Goal: Task Accomplishment & Management: Manage account settings

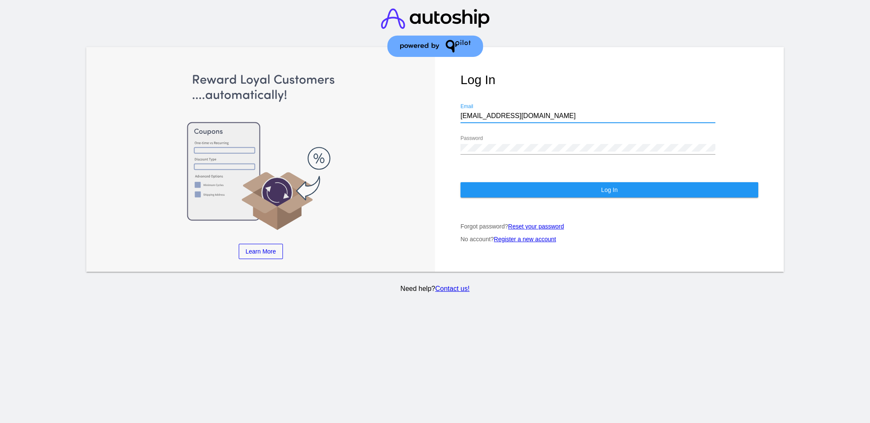
drag, startPoint x: 518, startPoint y: 108, endPoint x: 449, endPoint y: 99, distance: 69.9
click at [449, 99] on div "Log In aly@qpilot.cloud Email Password Log In Forgot password? Reset your passw…" at bounding box center [609, 159] width 349 height 225
paste input "support@patternsinthecloud.com"
type input "support@patternsinthecloud.com"
click at [454, 138] on div "Log In support@patternsinthecloud.com Email Password Log In Forgot password? Re…" at bounding box center [609, 159] width 349 height 225
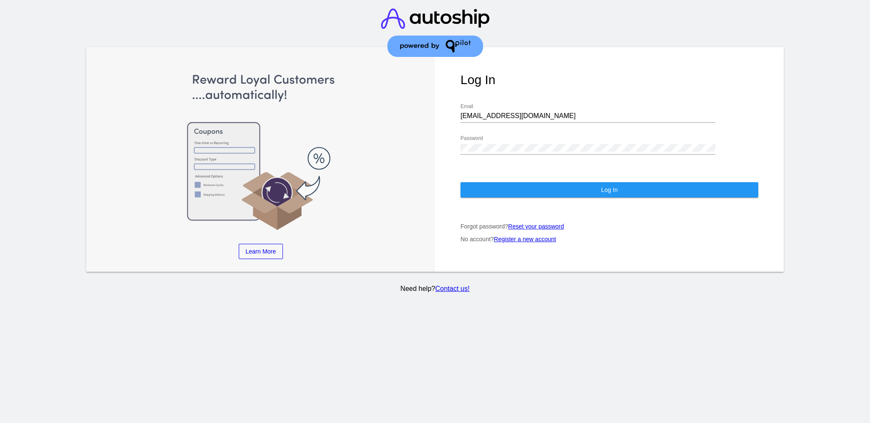
click at [533, 136] on div "Password" at bounding box center [587, 145] width 255 height 19
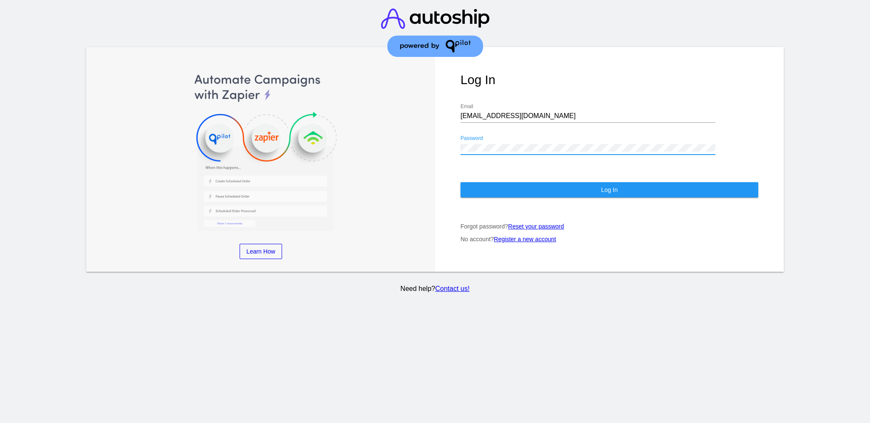
click at [500, 184] on button "Log In" at bounding box center [609, 189] width 298 height 15
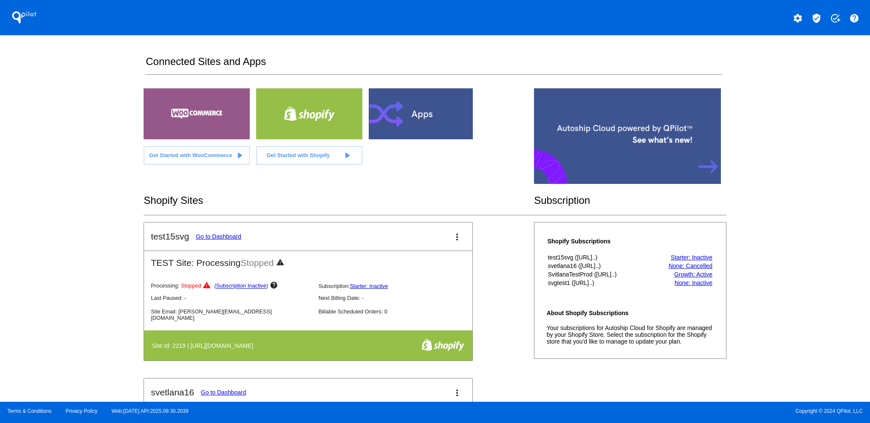
click at [821, 12] on button "verified_user" at bounding box center [816, 17] width 17 height 17
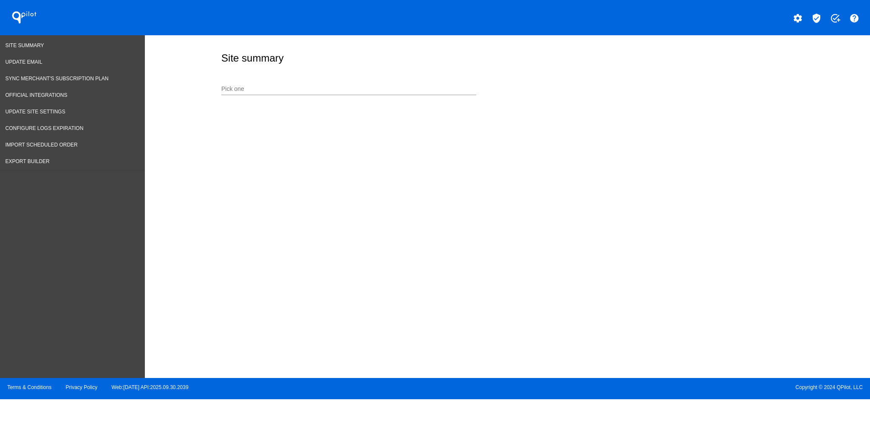
click at [362, 88] on input "Pick one" at bounding box center [348, 89] width 255 height 7
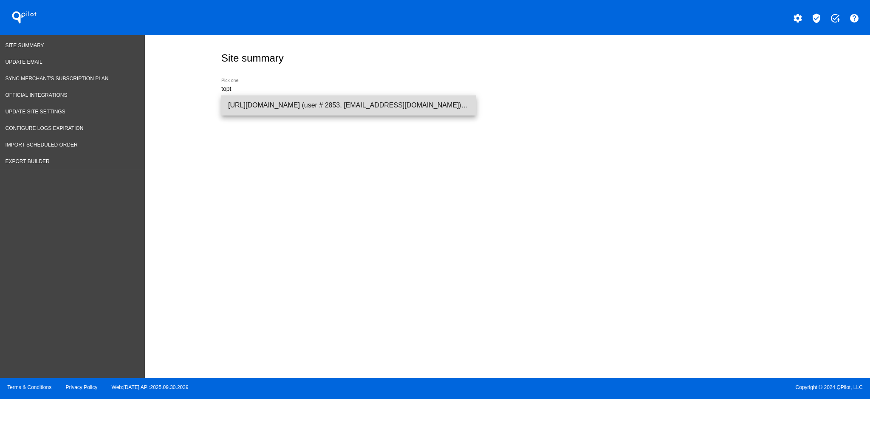
click at [354, 109] on span "[URL][DOMAIN_NAME] (user # 2853, [EMAIL_ADDRESS][DOMAIN_NAME]) - Production" at bounding box center [348, 105] width 241 height 20
type input "[URL][DOMAIN_NAME] (user # 2853, [EMAIL_ADDRESS][DOMAIN_NAME]) - Production"
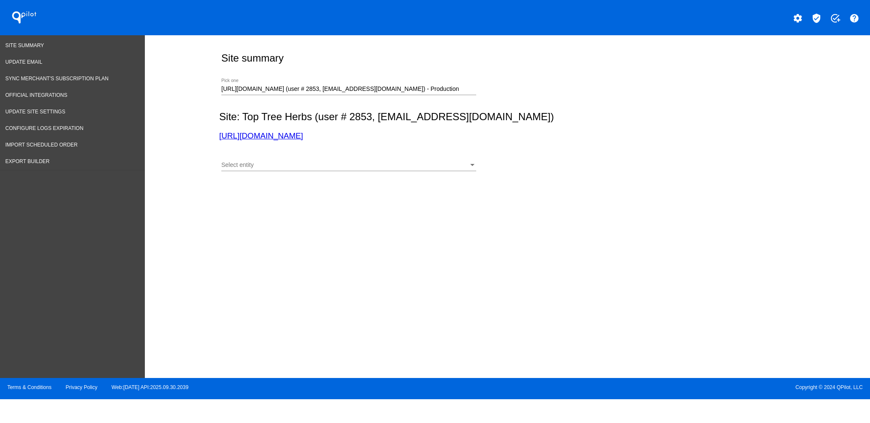
click at [335, 159] on div "Select entity Select entity" at bounding box center [348, 163] width 255 height 17
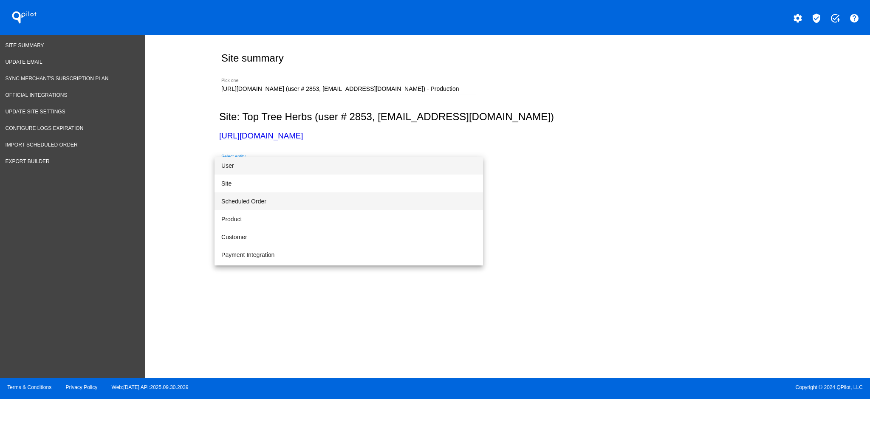
click at [329, 198] on span "Scheduled Order" at bounding box center [348, 201] width 255 height 18
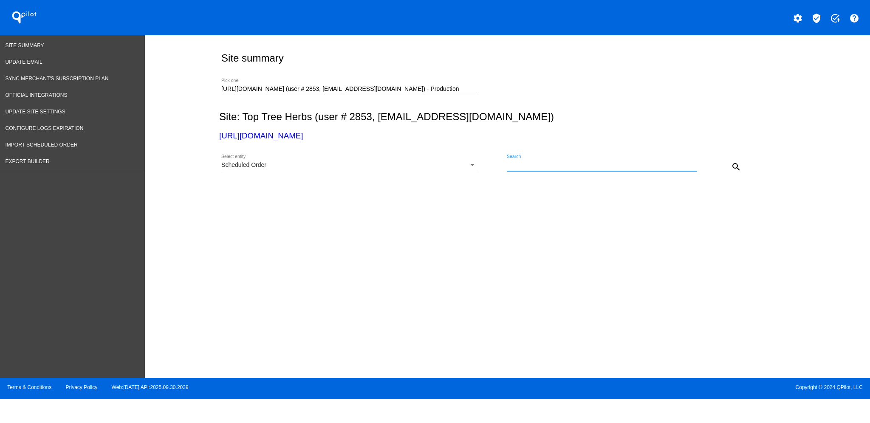
paste input "948949"
click at [737, 167] on mat-icon "search" at bounding box center [736, 167] width 10 height 10
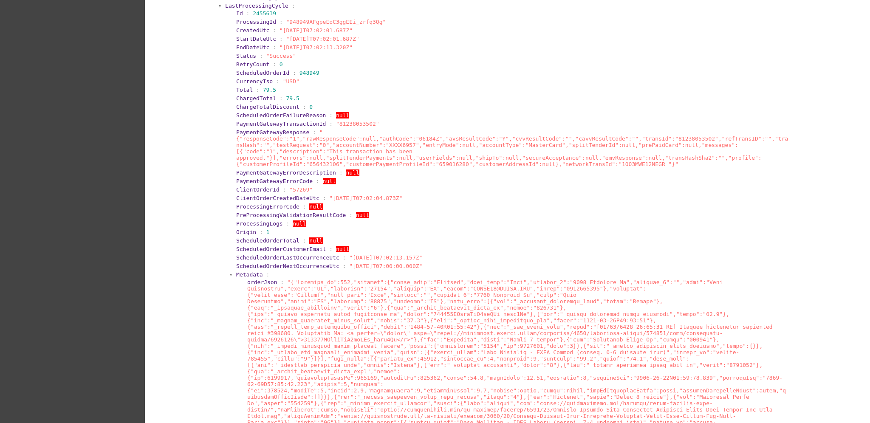
scroll to position [57, 0]
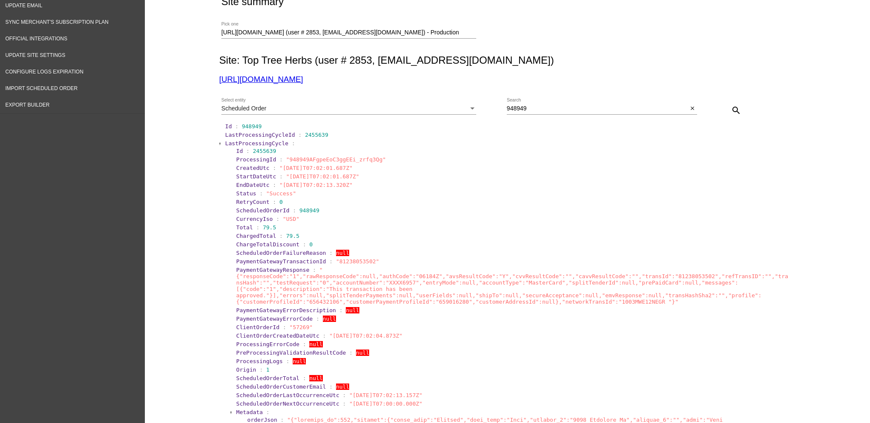
click at [238, 142] on span "LastProcessingCycle" at bounding box center [256, 143] width 63 height 6
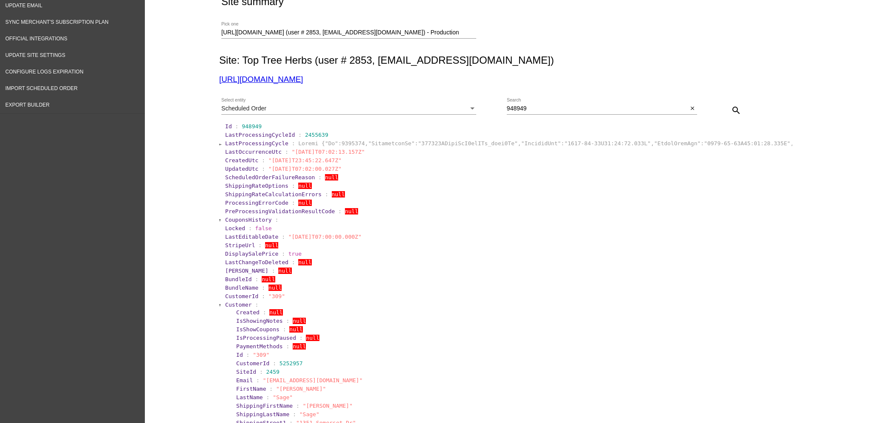
drag, startPoint x: 238, startPoint y: 336, endPoint x: 218, endPoint y: 302, distance: 40.2
click at [226, 303] on span "Customer" at bounding box center [238, 305] width 27 height 6
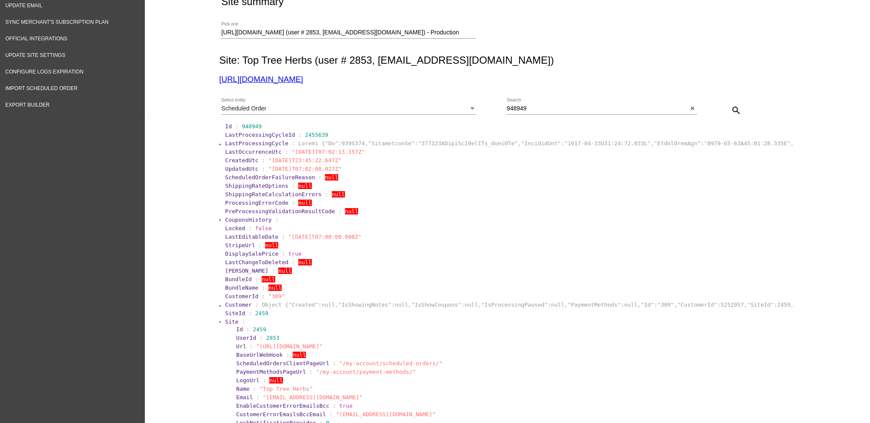
scroll to position [283, 0]
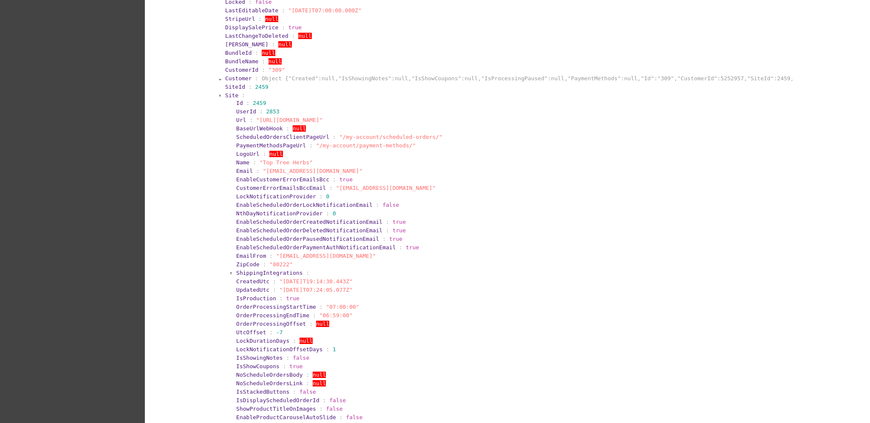
click at [226, 93] on span "Site" at bounding box center [231, 95] width 13 height 6
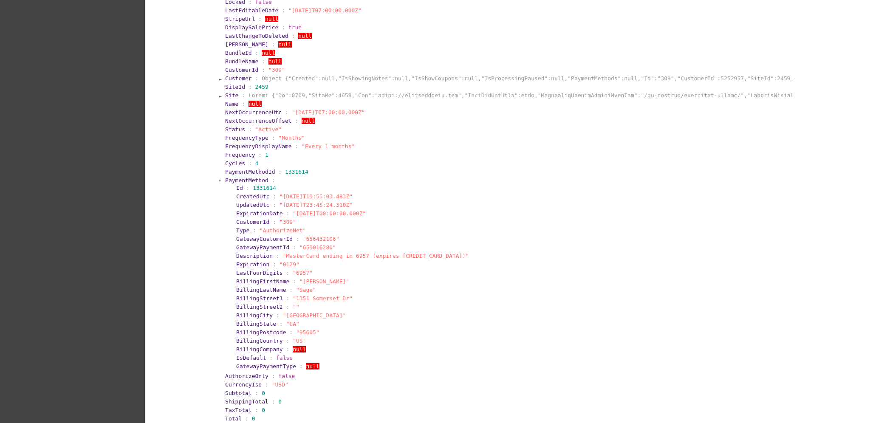
click at [234, 177] on span "PaymentMethod" at bounding box center [246, 180] width 43 height 6
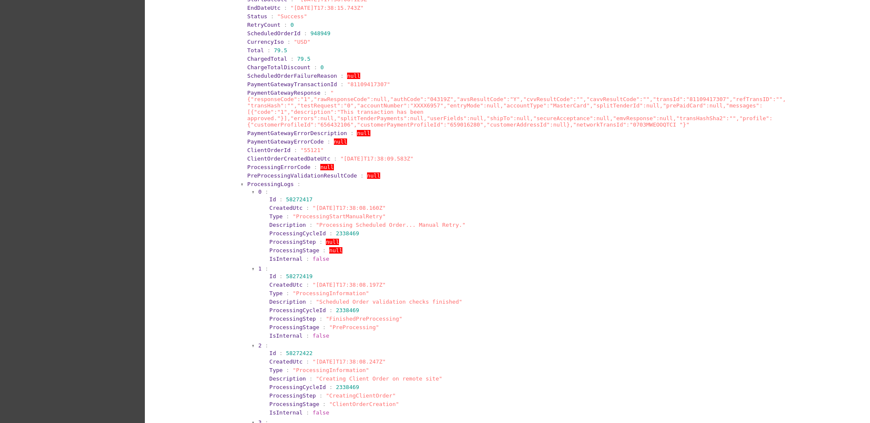
scroll to position [1133, 0]
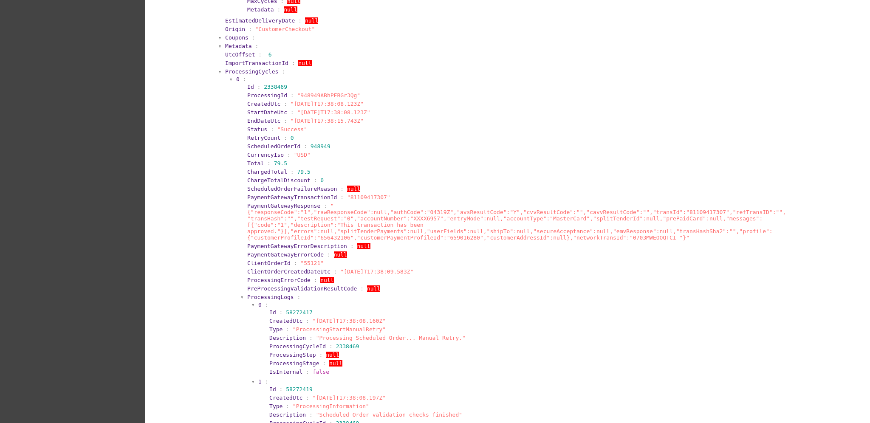
click at [224, 63] on section "ImportTransactionId : null" at bounding box center [508, 63] width 568 height 8
click at [227, 68] on span "ProcessingCycles" at bounding box center [251, 71] width 53 height 6
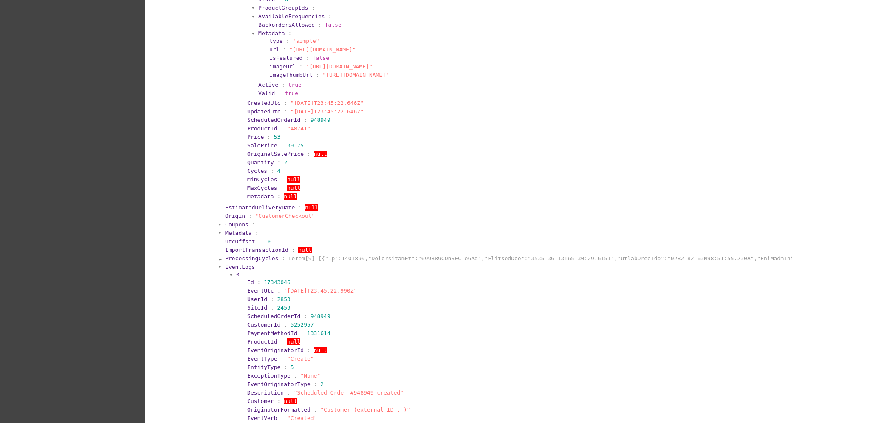
scroll to position [795, 0]
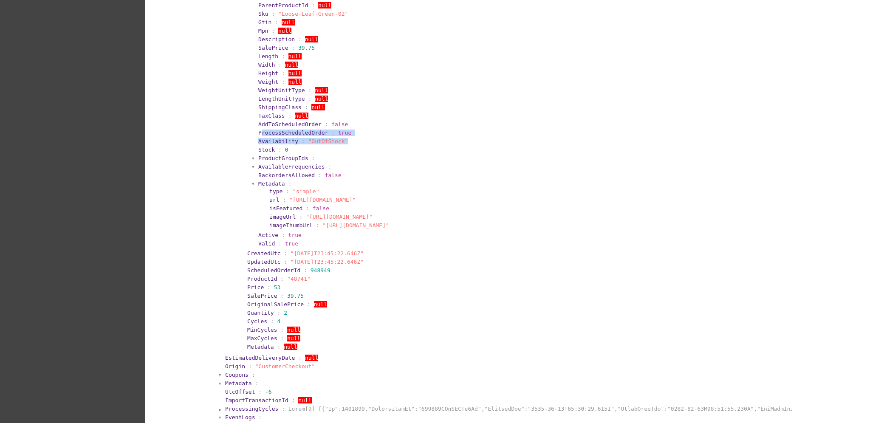
drag, startPoint x: 255, startPoint y: 132, endPoint x: 347, endPoint y: 136, distance: 91.4
click at [347, 136] on section "ProductId : 501606 SiteId : 2459 ParentProduct : null CreatedUtc : "2025-01-07T…" at bounding box center [520, 73] width 536 height 349
click at [346, 137] on section "Availability : "OutOfStock"" at bounding box center [522, 141] width 531 height 8
click at [364, 176] on section "BackordersAllowed : false" at bounding box center [522, 175] width 529 height 6
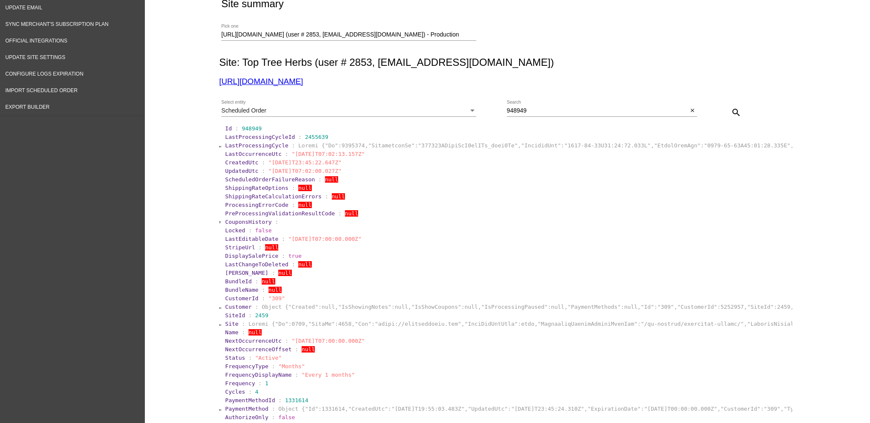
scroll to position [0, 0]
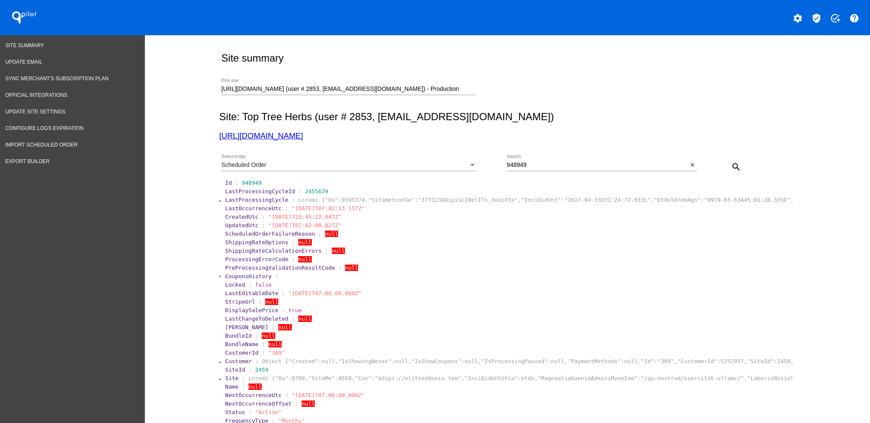
click at [461, 170] on div "Scheduled Order Select entity" at bounding box center [348, 163] width 255 height 17
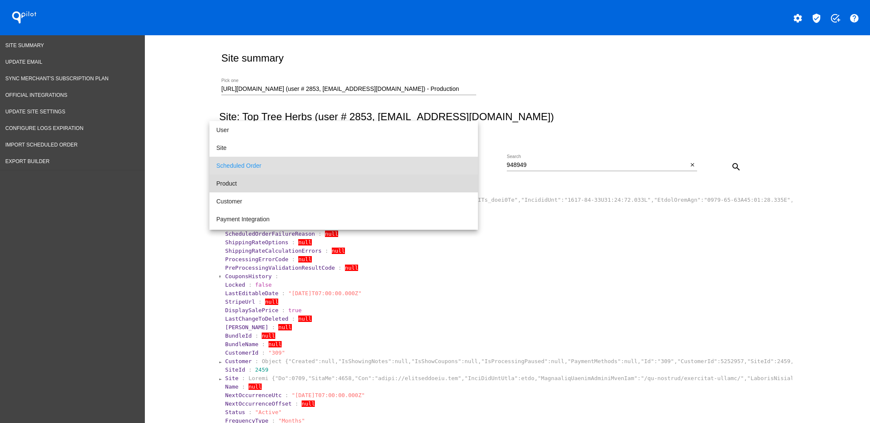
click at [429, 179] on span "Product" at bounding box center [343, 184] width 255 height 18
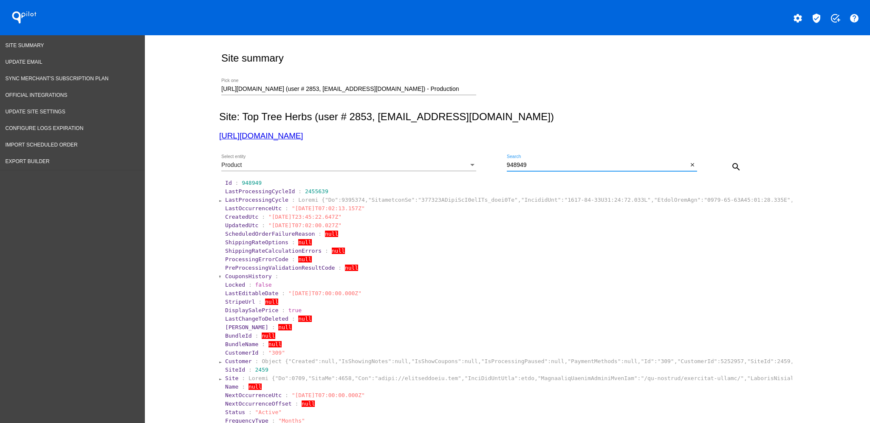
drag, startPoint x: 585, startPoint y: 167, endPoint x: 492, endPoint y: 174, distance: 93.7
click at [492, 174] on div "Product Select entity 948949 Search close search" at bounding box center [505, 164] width 573 height 30
type input "green vein"
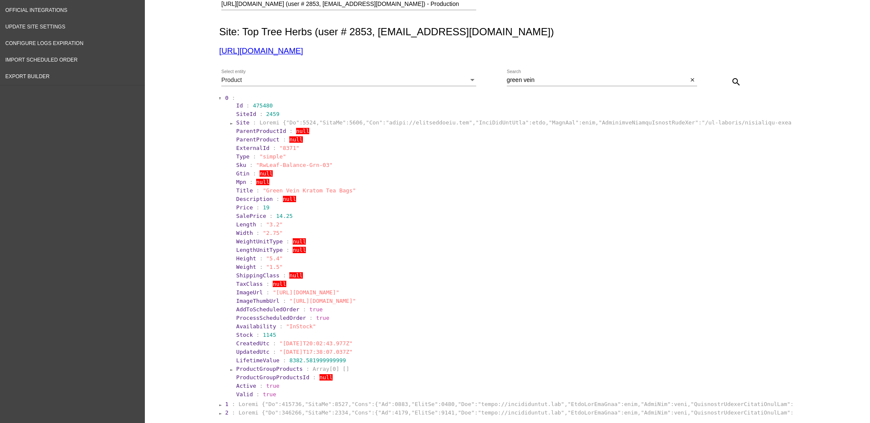
scroll to position [155, 0]
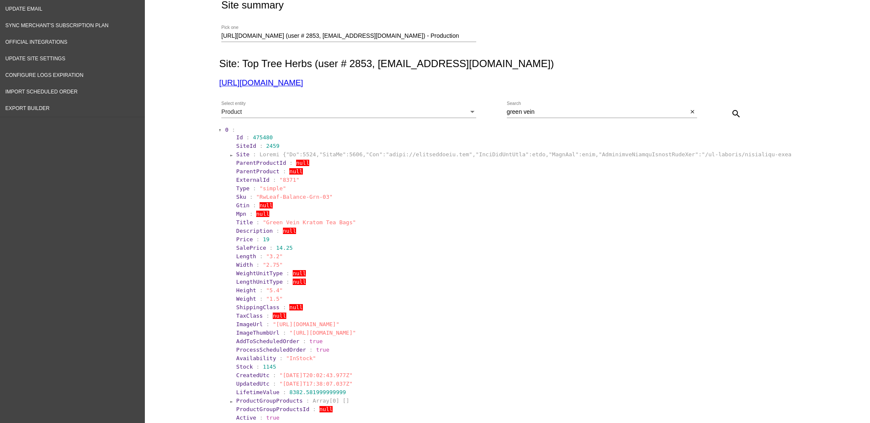
scroll to position [0, 0]
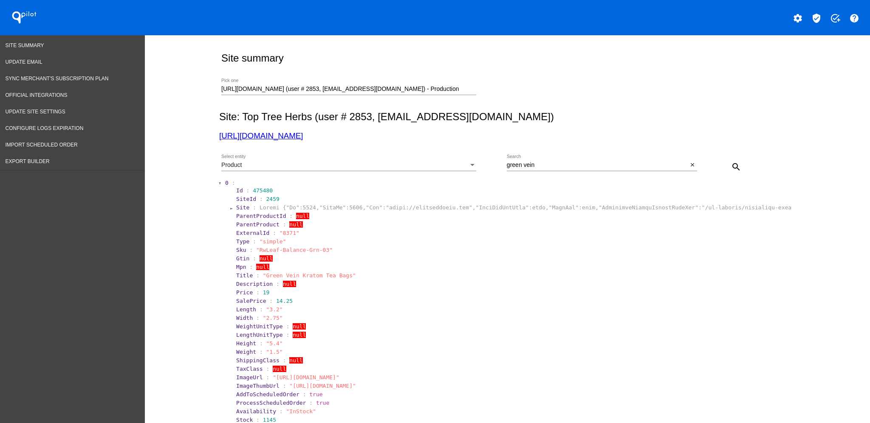
click at [413, 160] on div "Product Select entity" at bounding box center [348, 163] width 255 height 17
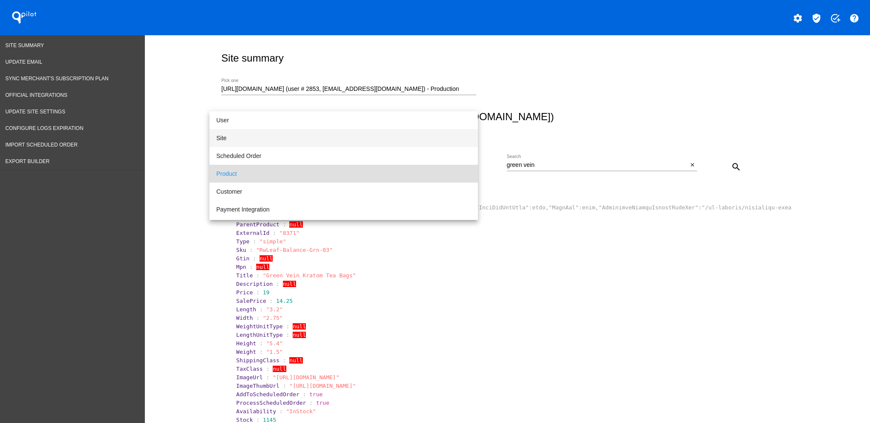
click at [390, 139] on span "Site" at bounding box center [343, 138] width 255 height 18
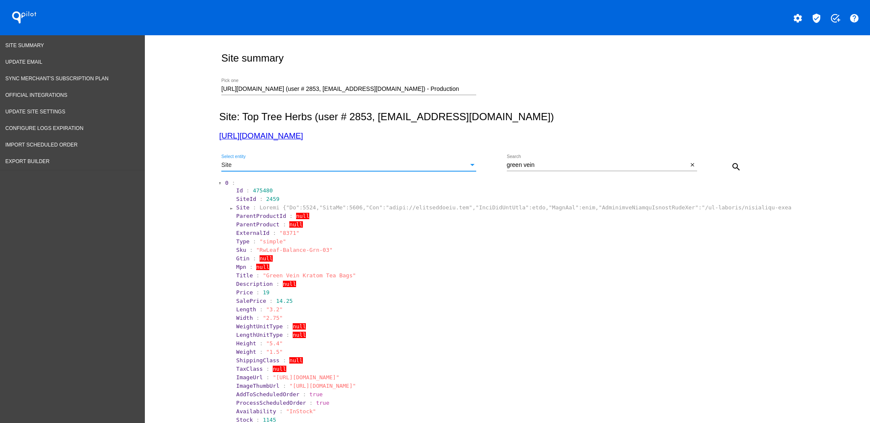
click at [740, 159] on div "Site Select entity green vein Search close search" at bounding box center [505, 164] width 573 height 30
click at [735, 168] on mat-icon "search" at bounding box center [736, 167] width 10 height 10
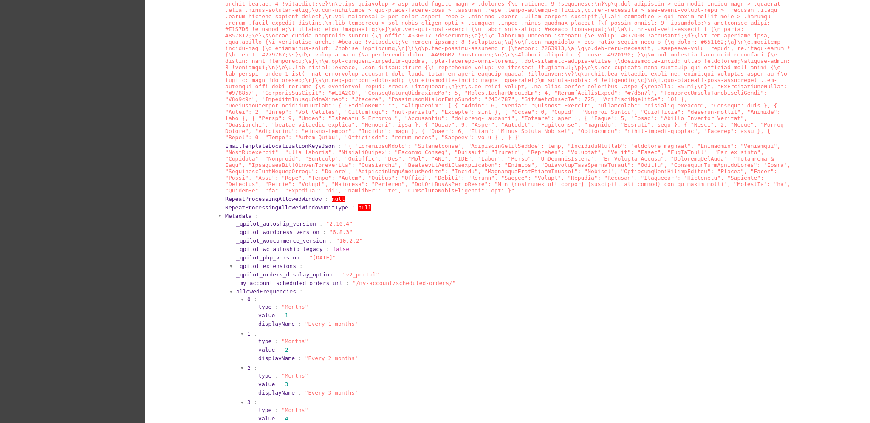
scroll to position [1416, 0]
drag, startPoint x: 347, startPoint y: 187, endPoint x: 345, endPoint y: 206, distance: 19.3
drag, startPoint x: 345, startPoint y: 206, endPoint x: 612, endPoint y: 186, distance: 268.0
click at [615, 254] on section "_qpilot_php_version : "7.4.33"" at bounding box center [513, 257] width 554 height 6
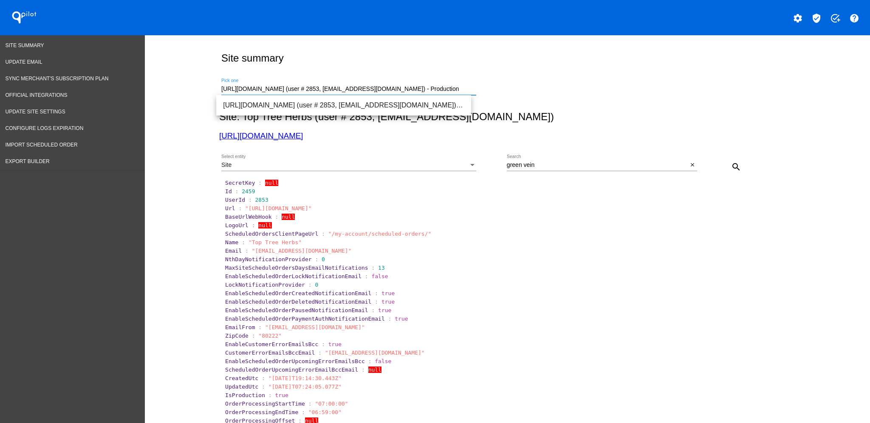
drag, startPoint x: 438, startPoint y: 90, endPoint x: 175, endPoint y: 99, distance: 262.2
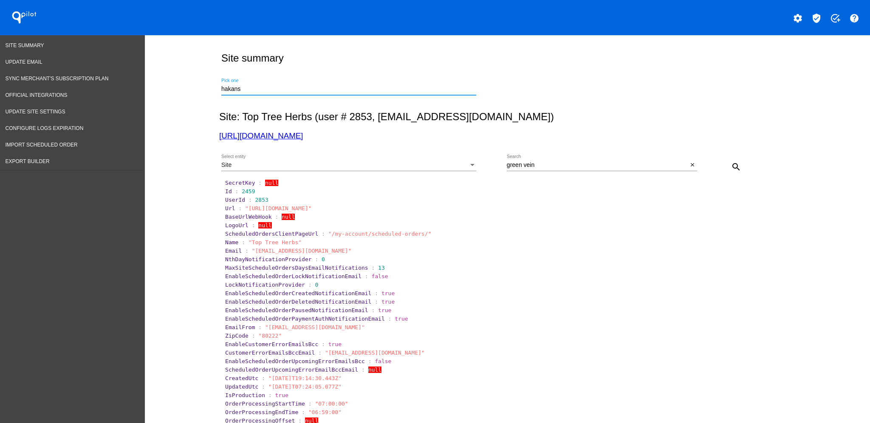
click at [395, 88] on input "hakans" at bounding box center [348, 89] width 255 height 7
drag, startPoint x: 262, startPoint y: 91, endPoint x: 205, endPoint y: 90, distance: 56.9
paste input "ttps://[DOMAIN_NAME][URL]"
click at [39, 46] on span "Site Summary" at bounding box center [25, 45] width 39 height 6
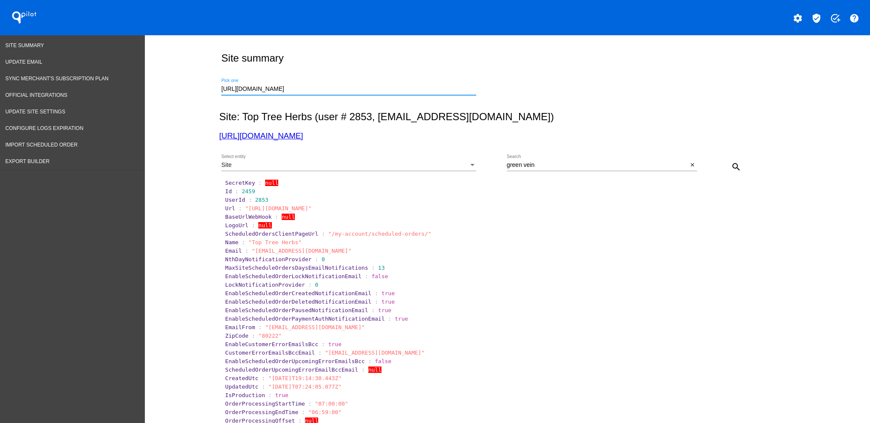
drag, startPoint x: 313, startPoint y: 89, endPoint x: 156, endPoint y: 87, distance: 156.8
paste input "/"
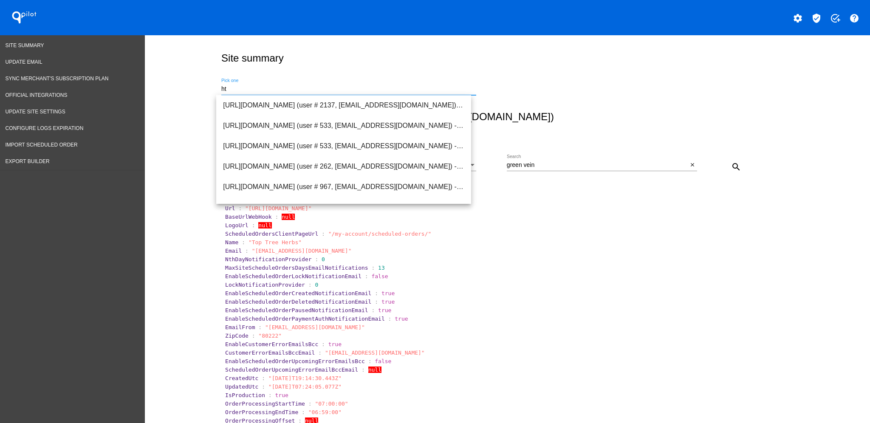
type input "h"
type input "hak"
click at [32, 60] on span "Update Email" at bounding box center [24, 62] width 37 height 6
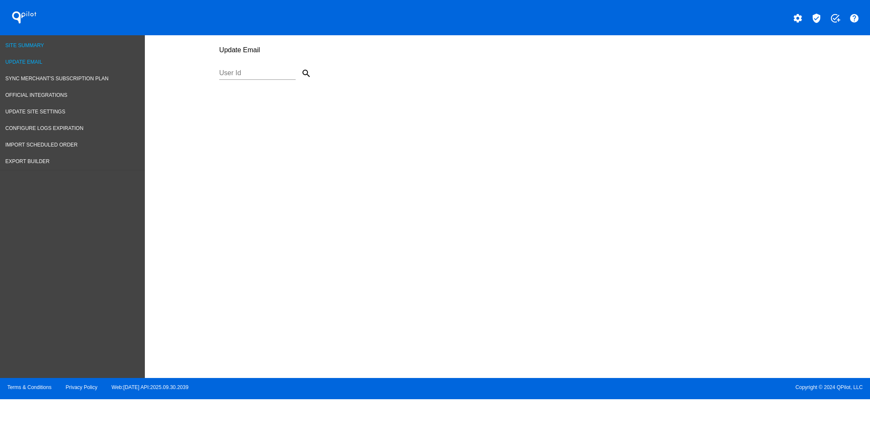
click at [33, 46] on span "Site Summary" at bounding box center [25, 45] width 39 height 6
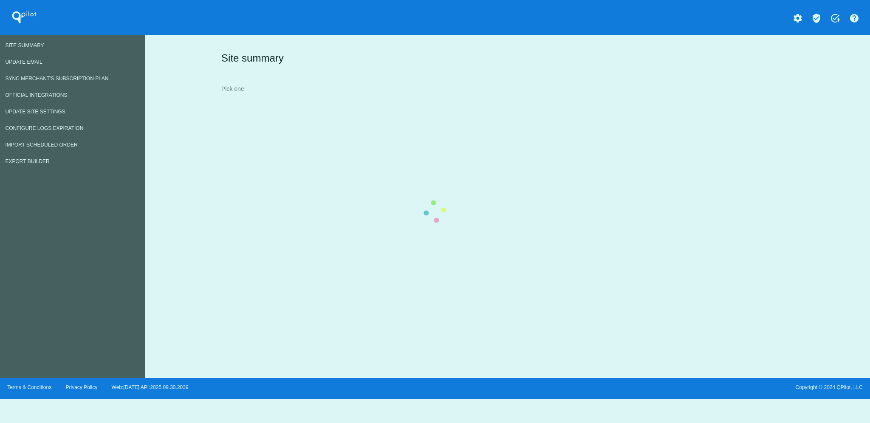
click at [387, 88] on div "Site summary Pick one" at bounding box center [505, 73] width 573 height 59
click at [388, 88] on div "Site summary Pick one" at bounding box center [505, 73] width 573 height 59
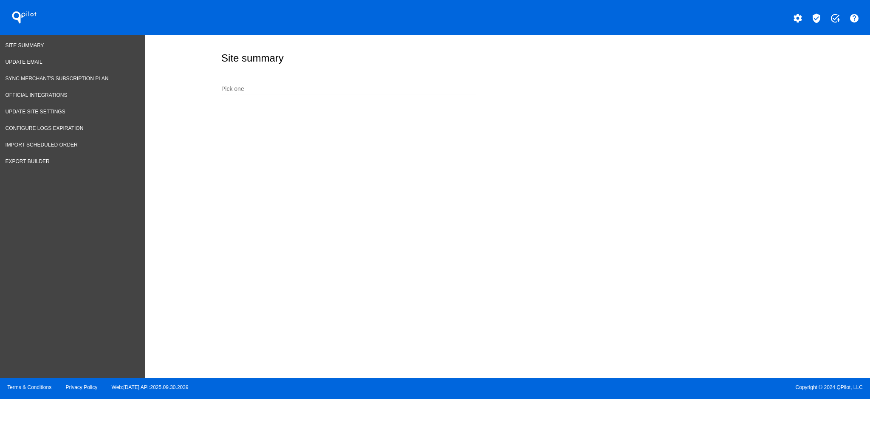
click at [297, 91] on input "Pick one" at bounding box center [348, 89] width 255 height 7
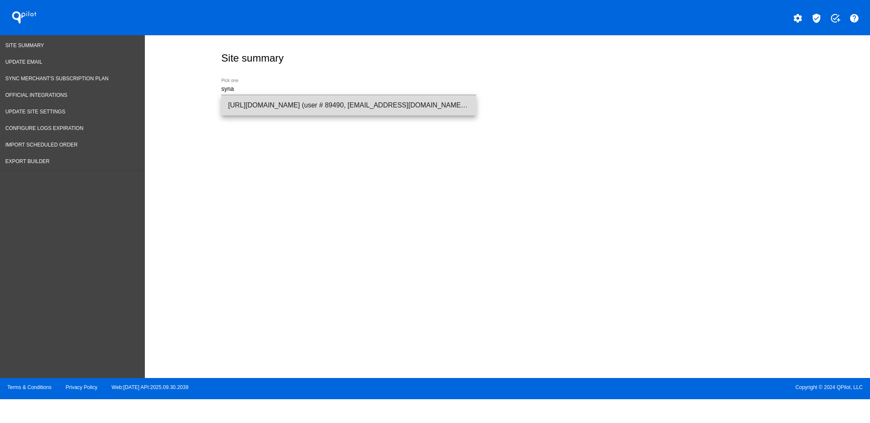
click at [300, 100] on span "[URL][DOMAIN_NAME] (user # 89490, [EMAIL_ADDRESS][DOMAIN_NAME]) - Production" at bounding box center [348, 105] width 241 height 20
type input "[URL][DOMAIN_NAME] (user # 89490, [EMAIL_ADDRESS][DOMAIN_NAME]) - Production"
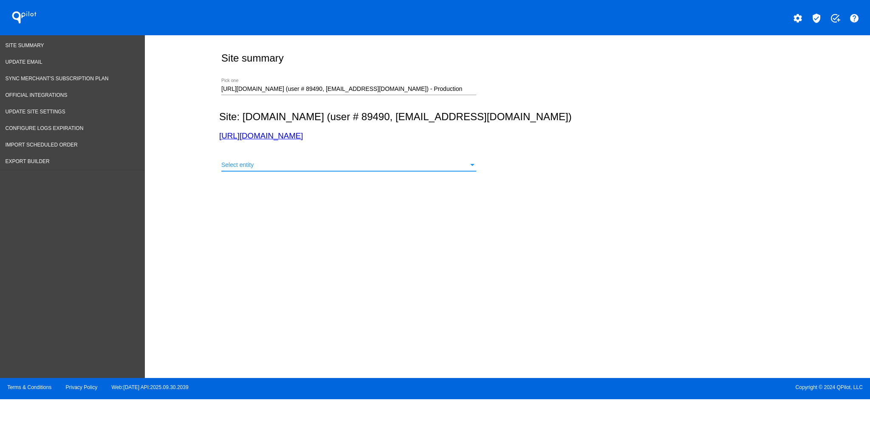
click at [337, 167] on div "Select entity" at bounding box center [344, 165] width 247 height 7
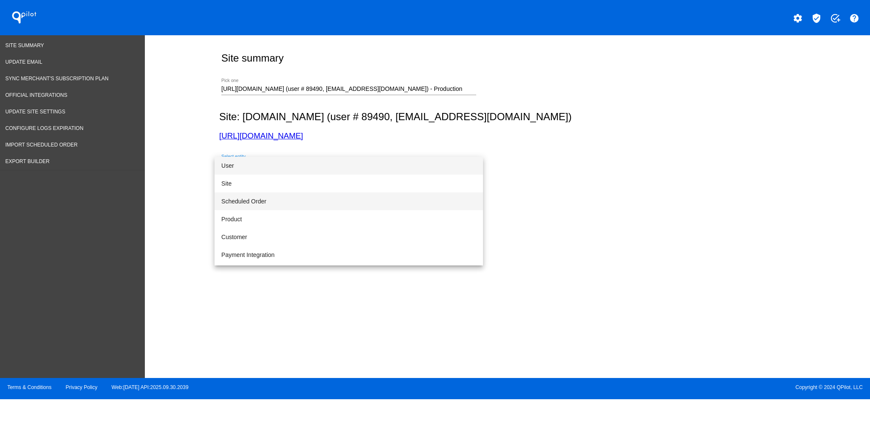
click at [335, 197] on span "Scheduled Order" at bounding box center [348, 201] width 255 height 18
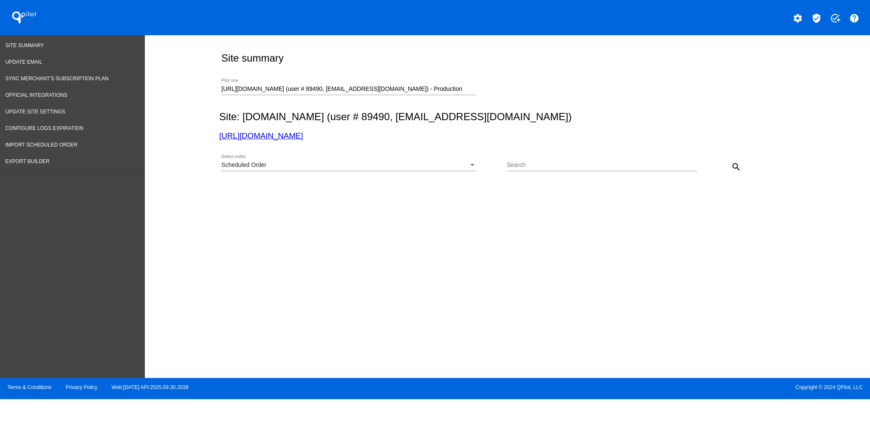
click at [556, 162] on div "Search" at bounding box center [602, 163] width 190 height 17
paste input "1037957"
click at [573, 168] on input "1037957" at bounding box center [597, 165] width 181 height 7
click at [732, 170] on mat-icon "search" at bounding box center [736, 167] width 10 height 10
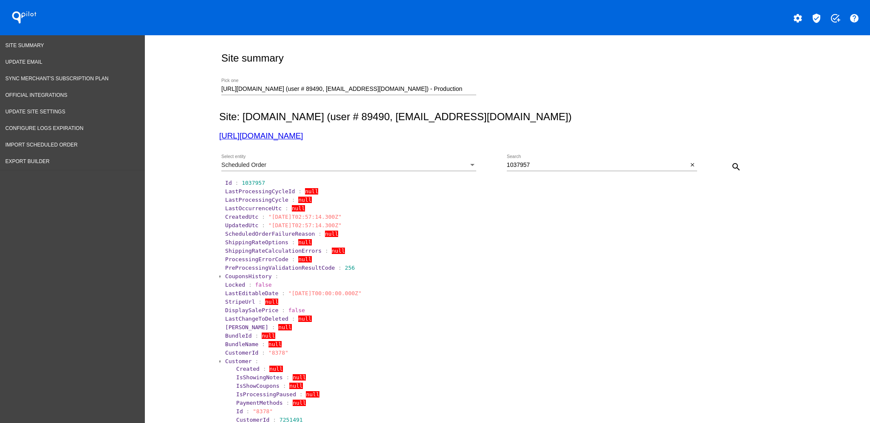
click at [436, 160] on div "Scheduled Order Select entity" at bounding box center [348, 163] width 255 height 17
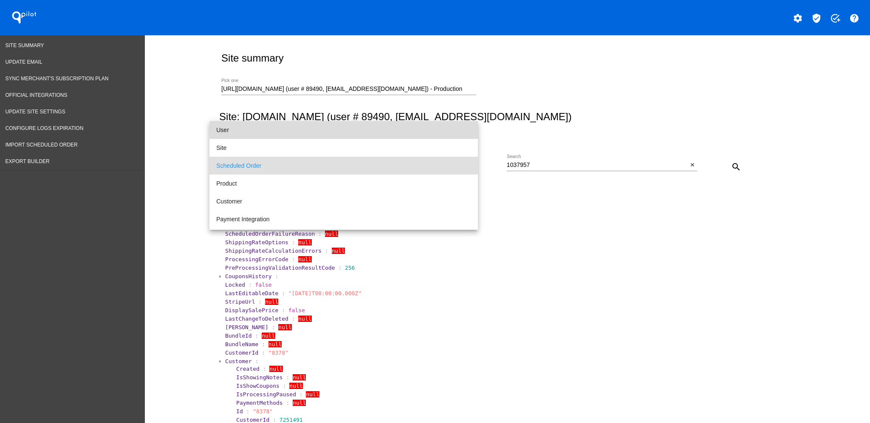
click at [383, 130] on span "User" at bounding box center [343, 130] width 255 height 18
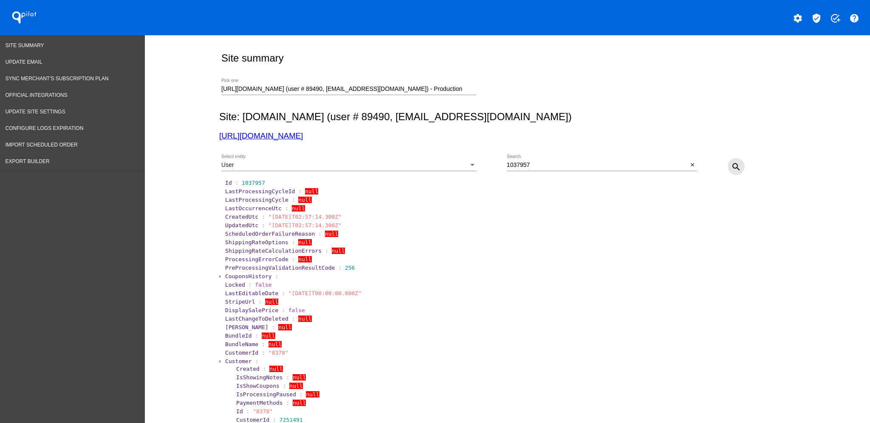
click at [731, 163] on mat-icon "search" at bounding box center [736, 167] width 10 height 10
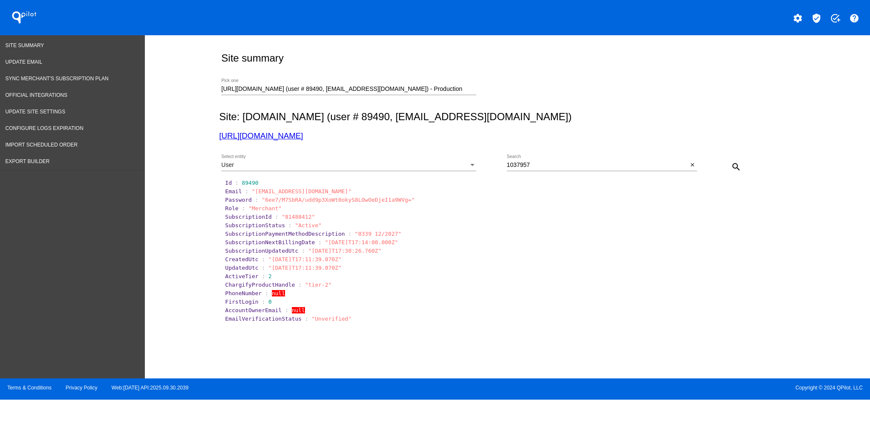
click at [460, 172] on div "User Select entity" at bounding box center [348, 167] width 255 height 24
click at [459, 164] on div "User" at bounding box center [344, 165] width 247 height 7
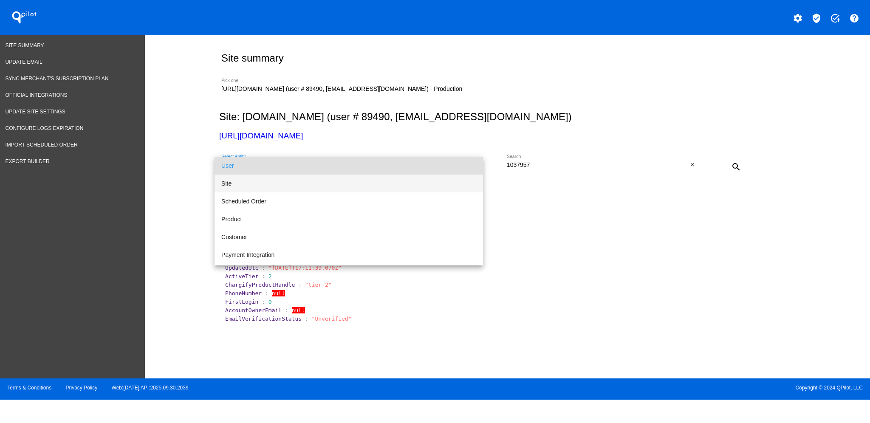
click at [443, 186] on span "Site" at bounding box center [348, 184] width 255 height 18
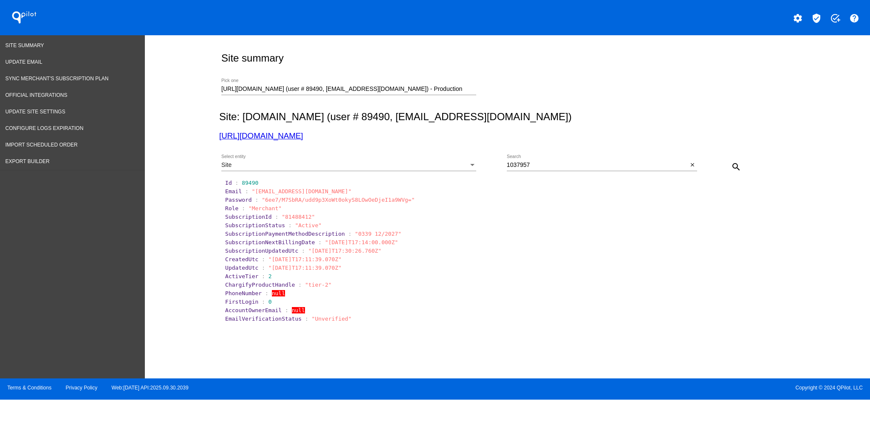
click at [740, 172] on button "search" at bounding box center [736, 166] width 17 height 17
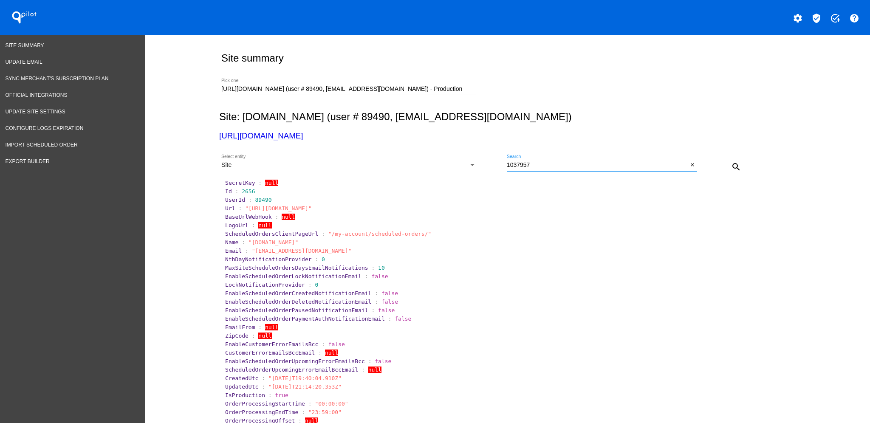
drag, startPoint x: 563, startPoint y: 166, endPoint x: 498, endPoint y: 162, distance: 64.7
click at [498, 162] on div "Site Select entity 1037957 Search close search" at bounding box center [505, 164] width 573 height 30
paste input "95"
click at [463, 167] on div "Site" at bounding box center [344, 165] width 247 height 7
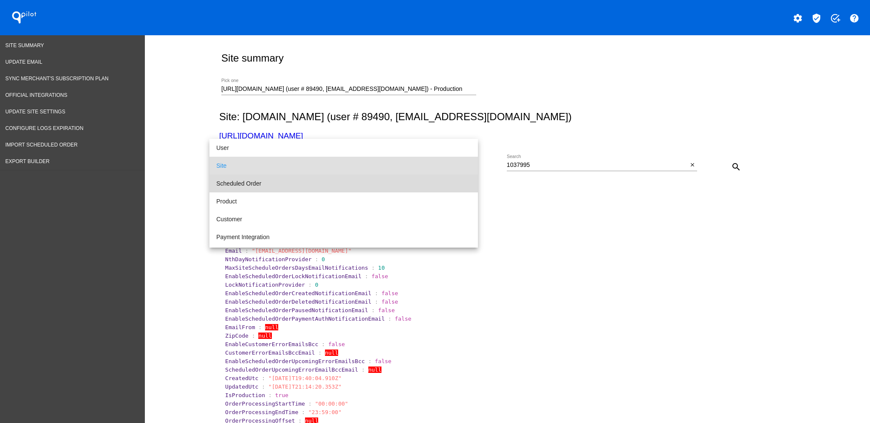
click at [357, 181] on span "Scheduled Order" at bounding box center [343, 184] width 255 height 18
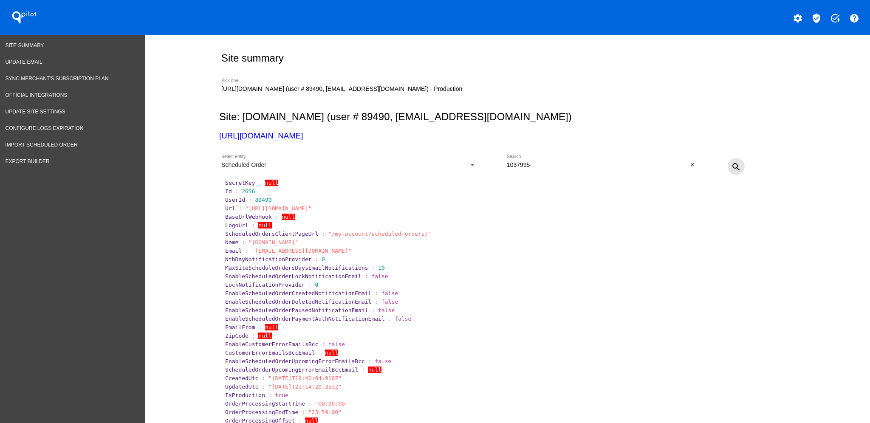
click at [731, 171] on mat-icon "search" at bounding box center [736, 167] width 10 height 10
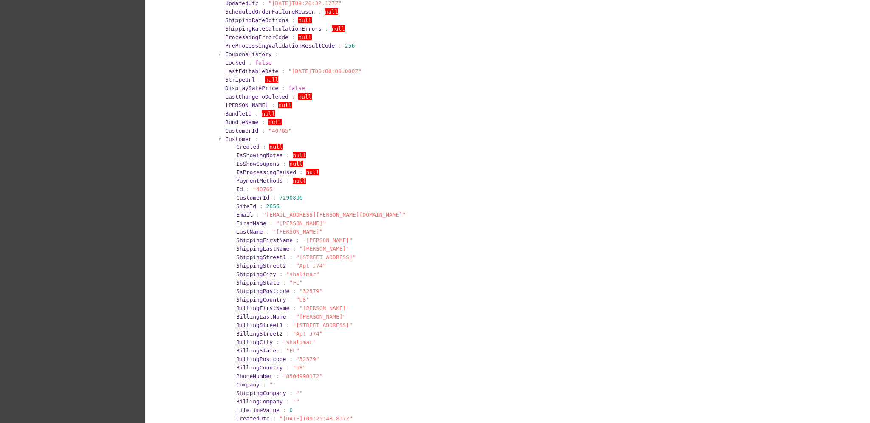
scroll to position [283, 0]
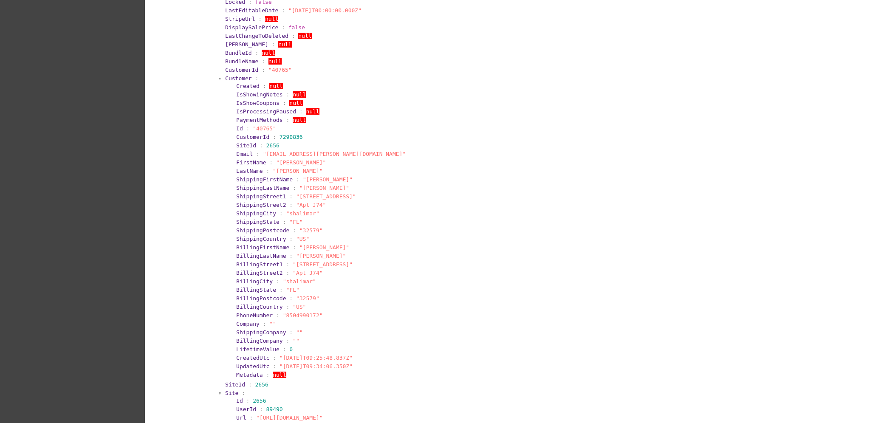
click at [230, 78] on span "Customer" at bounding box center [238, 78] width 27 height 6
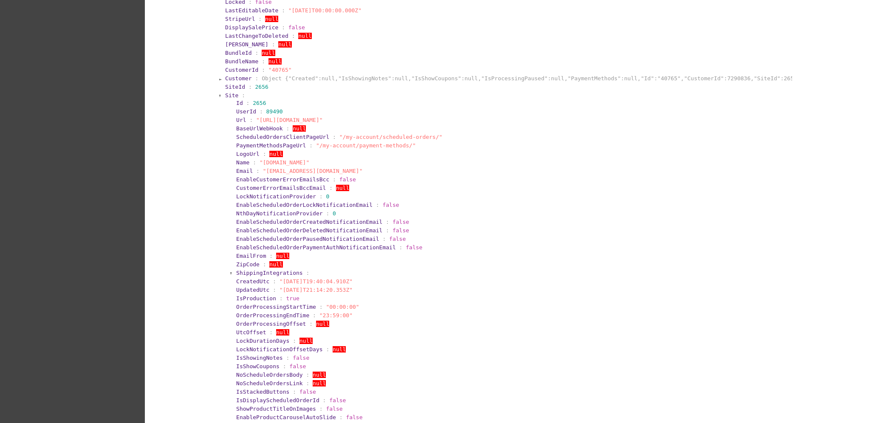
click at [225, 92] on span "Site" at bounding box center [231, 95] width 13 height 6
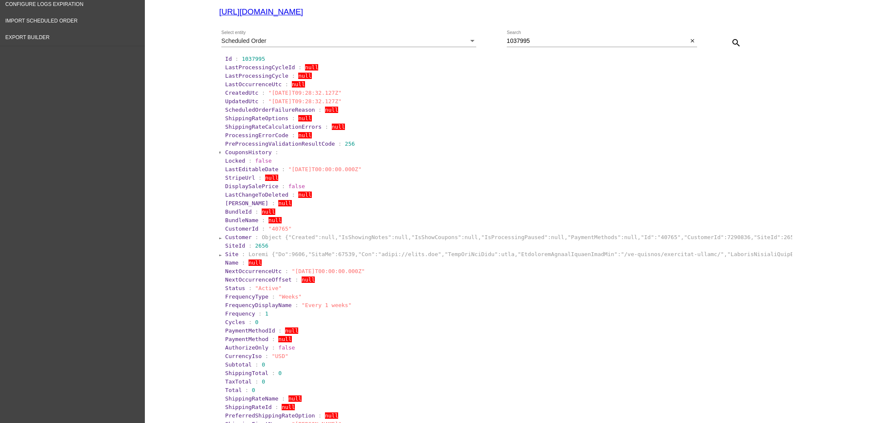
scroll to position [57, 0]
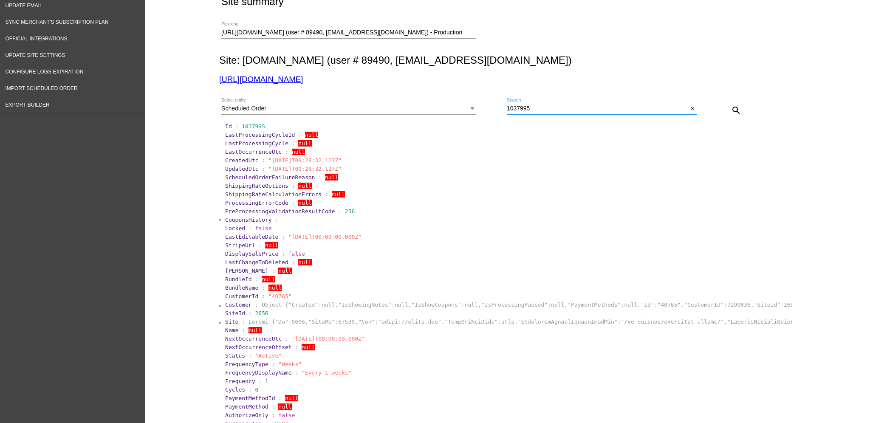
drag, startPoint x: 551, startPoint y: 106, endPoint x: 467, endPoint y: 107, distance: 84.5
click at [467, 107] on div "Scheduled Order Select entity 1037995 Search close search" at bounding box center [505, 107] width 573 height 30
paste input "6"
type input "1037996"
click at [732, 110] on mat-icon "search" at bounding box center [736, 110] width 10 height 10
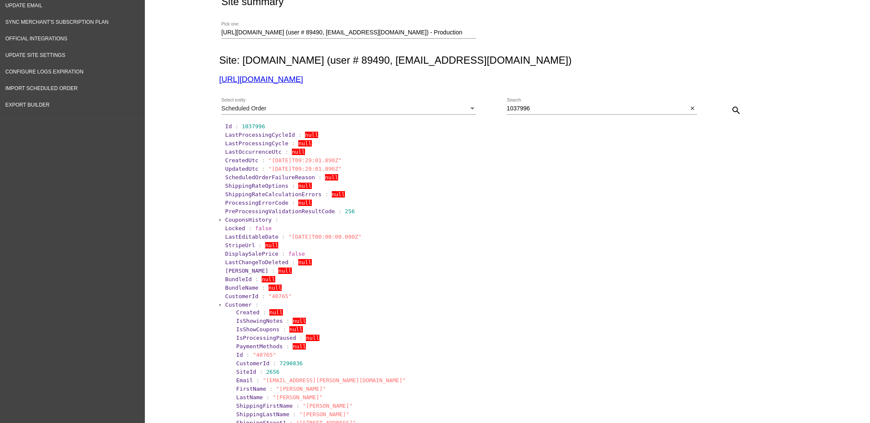
click at [233, 302] on span "Customer" at bounding box center [238, 305] width 27 height 6
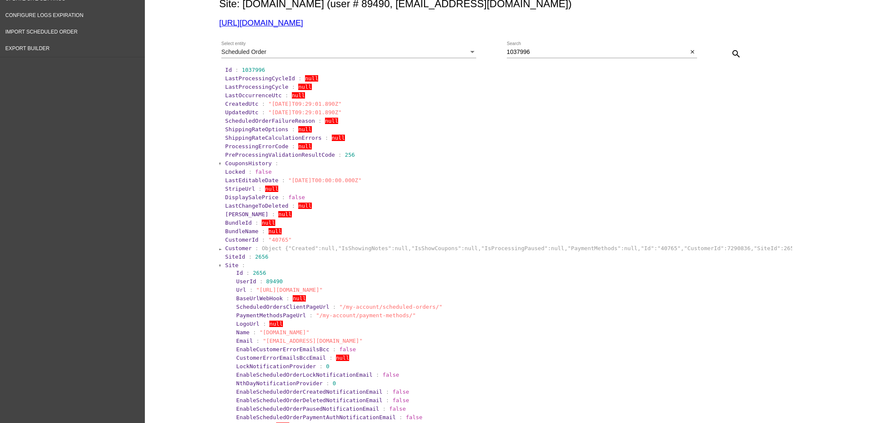
click at [226, 263] on span "Site" at bounding box center [231, 265] width 13 height 6
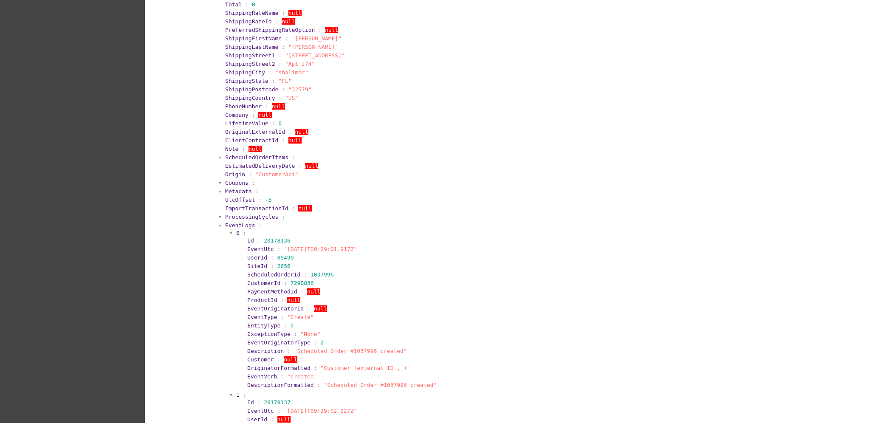
click at [237, 223] on span "EventLogs" at bounding box center [240, 225] width 30 height 6
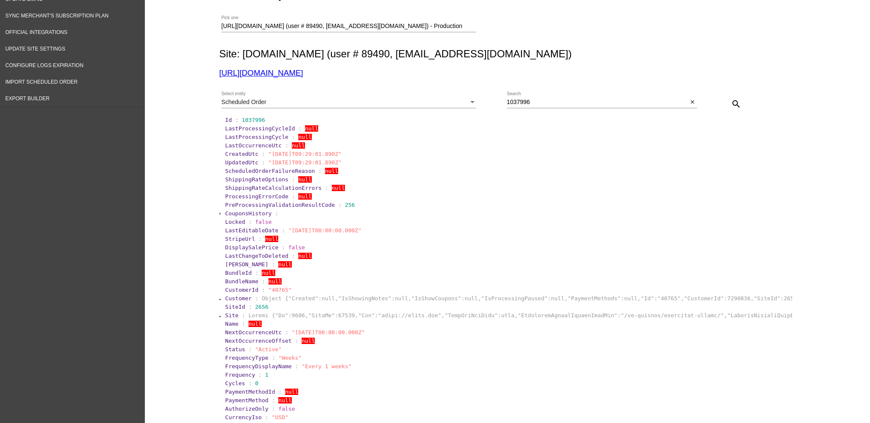
scroll to position [0, 0]
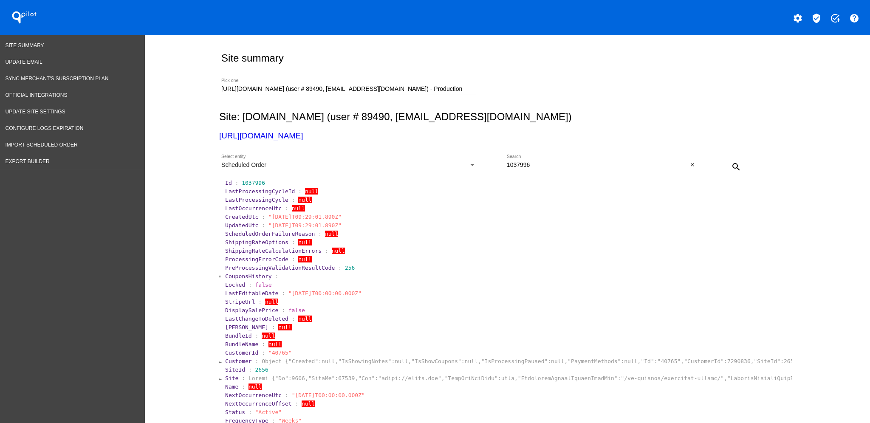
click at [308, 161] on div "Scheduled Order Select entity" at bounding box center [348, 163] width 255 height 17
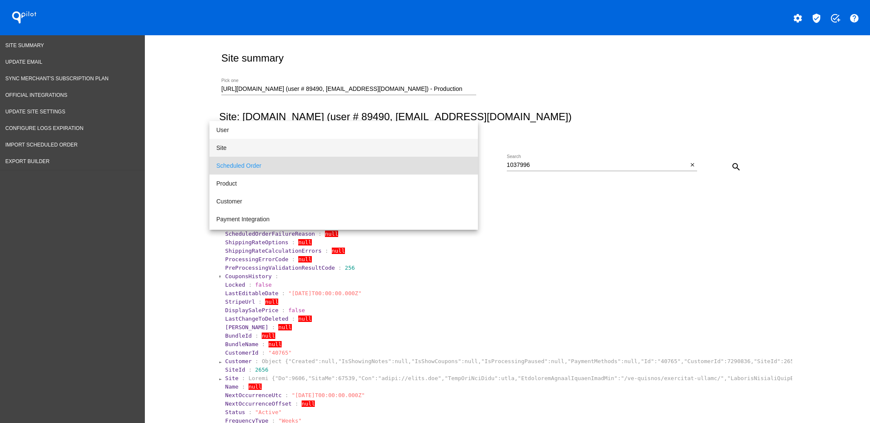
click at [275, 140] on span "Site" at bounding box center [343, 148] width 255 height 18
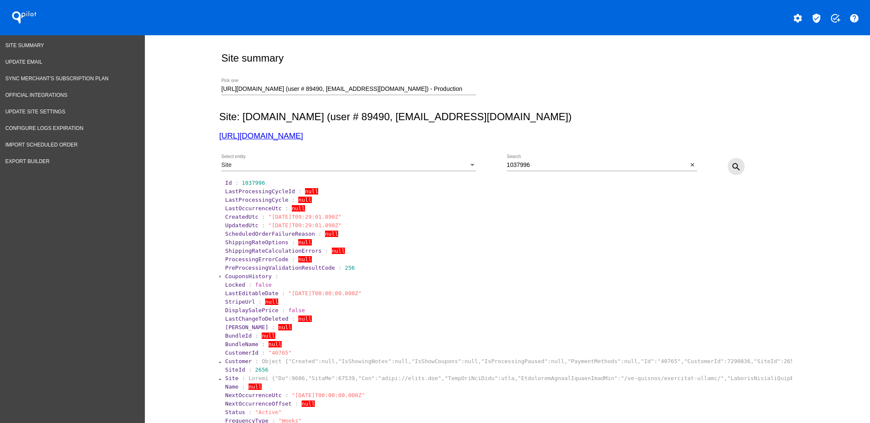
click at [736, 167] on button "search" at bounding box center [736, 166] width 17 height 17
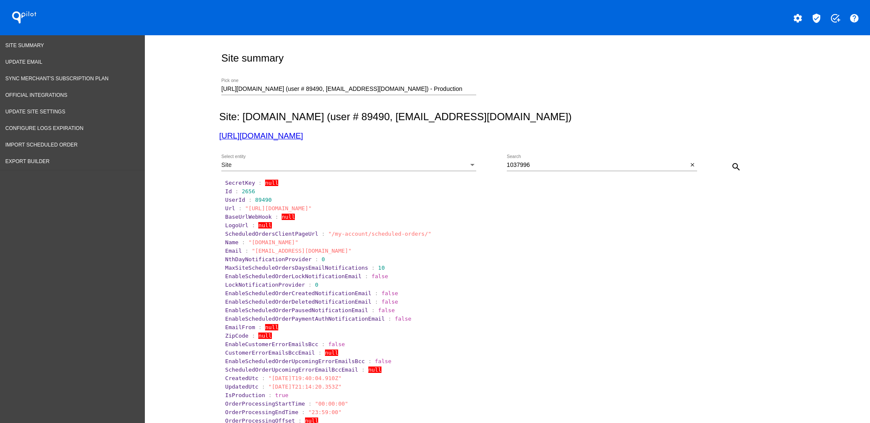
click at [438, 92] on div "[URL][DOMAIN_NAME] (user # 89490, [EMAIL_ADDRESS][DOMAIN_NAME]) - Production Pi…" at bounding box center [348, 87] width 255 height 17
drag, startPoint x: 438, startPoint y: 91, endPoint x: 200, endPoint y: 82, distance: 237.7
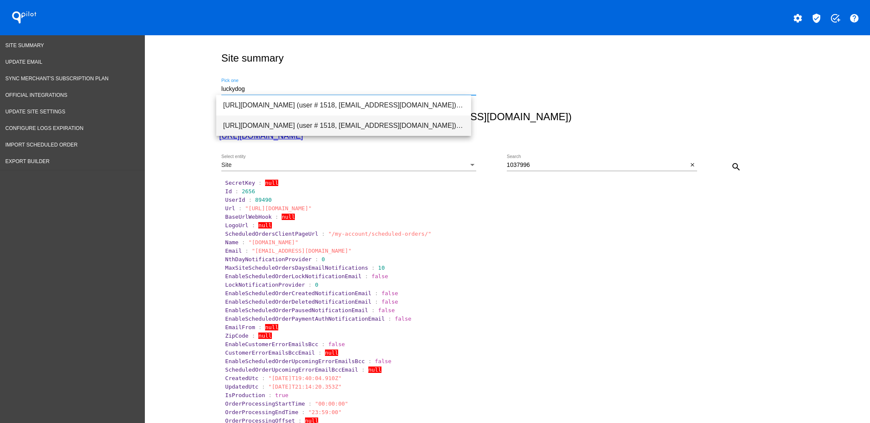
click at [441, 123] on span "[URL][DOMAIN_NAME] (user # 1518, [EMAIL_ADDRESS][DOMAIN_NAME]) - Production" at bounding box center [343, 126] width 241 height 20
type input "[URL][DOMAIN_NAME] (user # 1518, [EMAIL_ADDRESS][DOMAIN_NAME]) - Production"
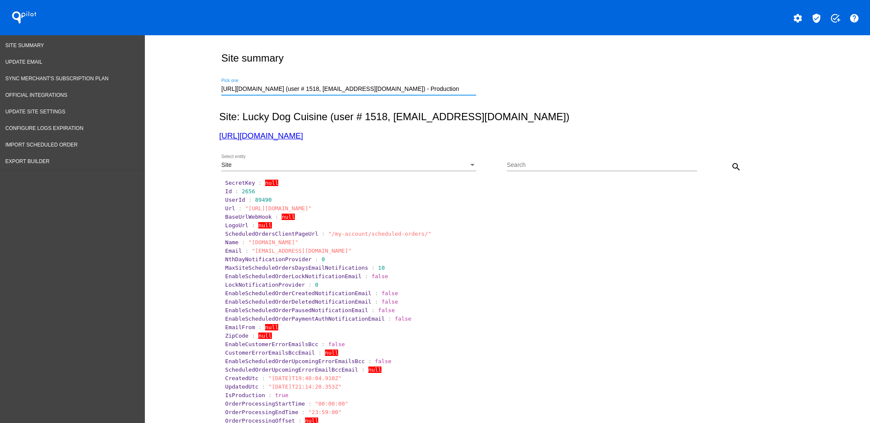
click at [424, 161] on div "Site Select entity" at bounding box center [348, 163] width 255 height 17
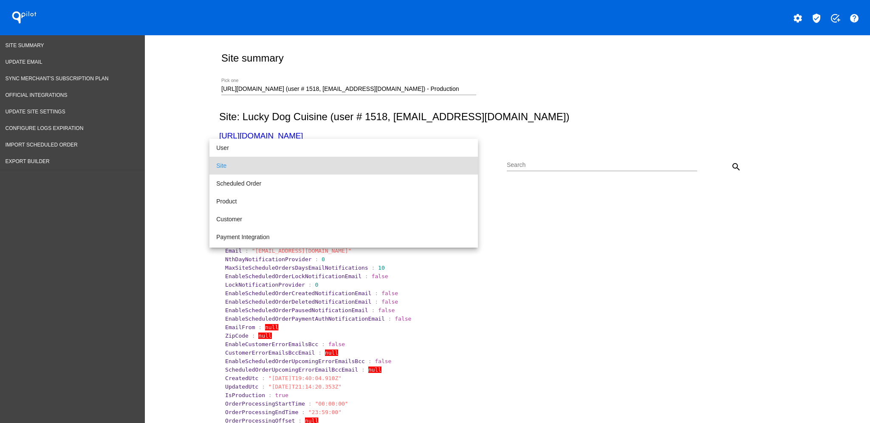
click at [417, 160] on span "Site" at bounding box center [343, 166] width 255 height 18
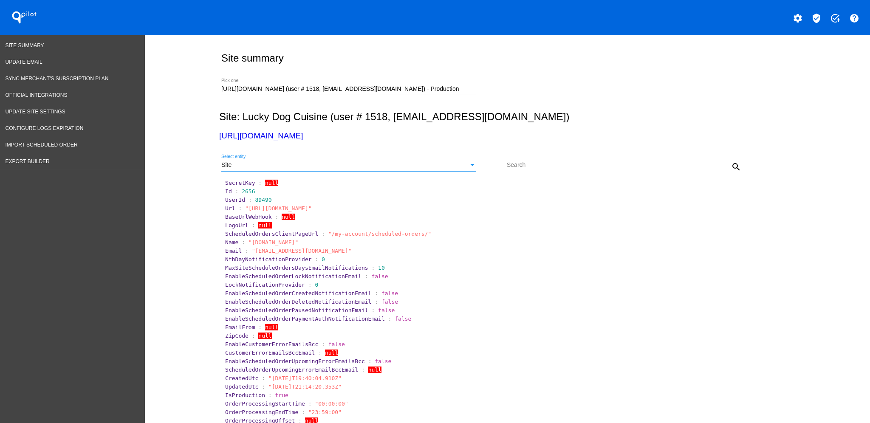
click at [731, 170] on mat-icon "search" at bounding box center [736, 167] width 10 height 10
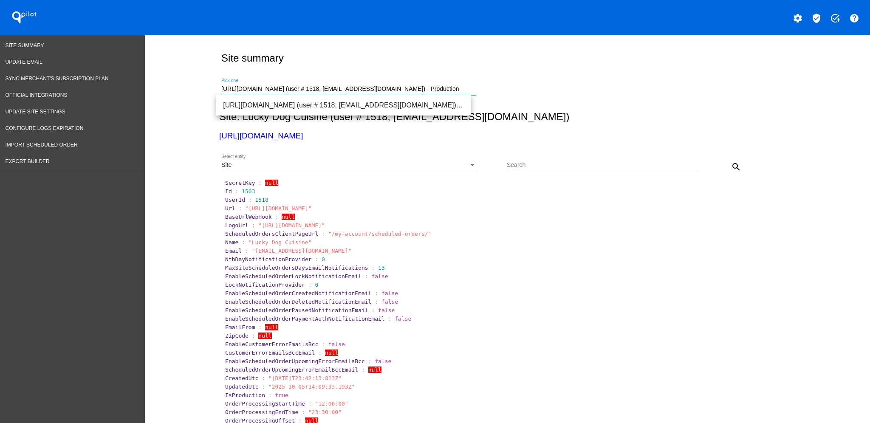
drag, startPoint x: 424, startPoint y: 86, endPoint x: 168, endPoint y: 78, distance: 256.3
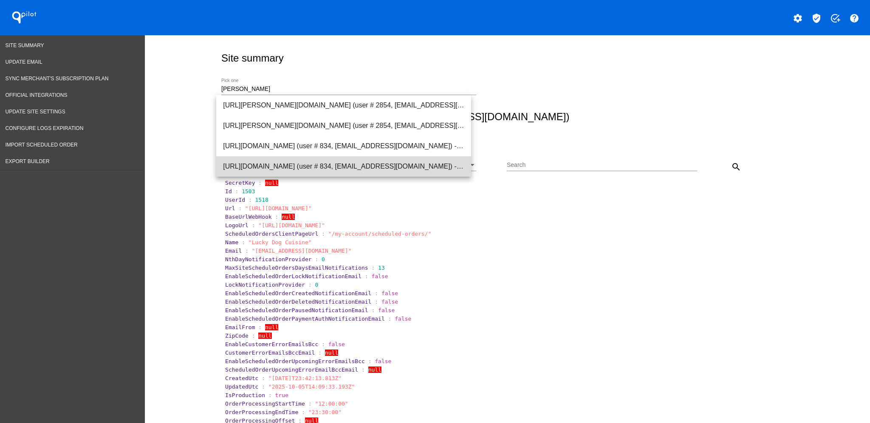
click at [241, 164] on span "[URL][DOMAIN_NAME] (user # 834, [EMAIL_ADDRESS][DOMAIN_NAME]) - Production" at bounding box center [343, 166] width 241 height 20
type input "[URL][DOMAIN_NAME] (user # 834, [EMAIL_ADDRESS][DOMAIN_NAME]) - Production"
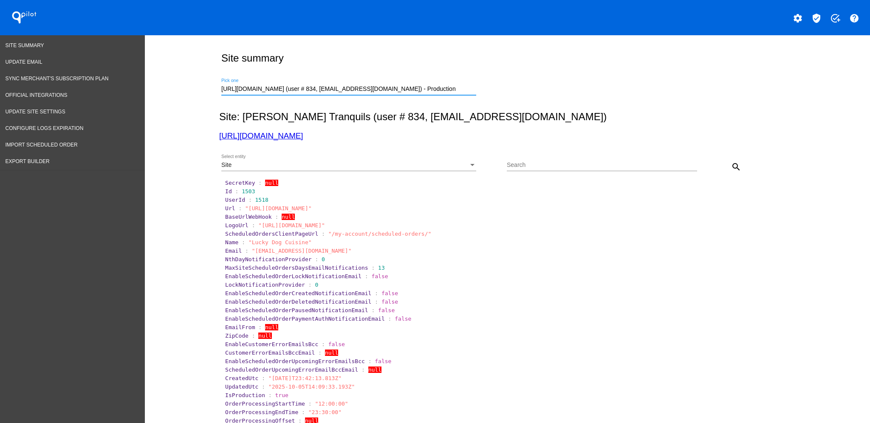
click at [462, 172] on div "Site Select entity" at bounding box center [348, 167] width 255 height 24
click at [458, 167] on div "Site" at bounding box center [344, 165] width 247 height 7
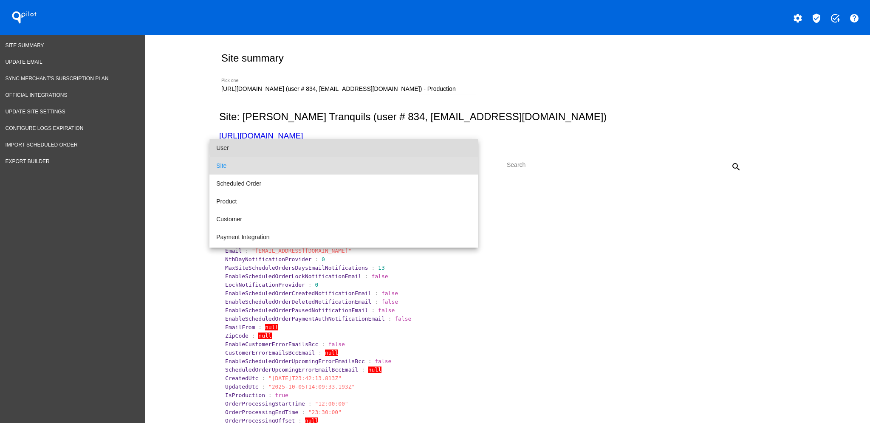
click at [424, 148] on span "User" at bounding box center [343, 148] width 255 height 18
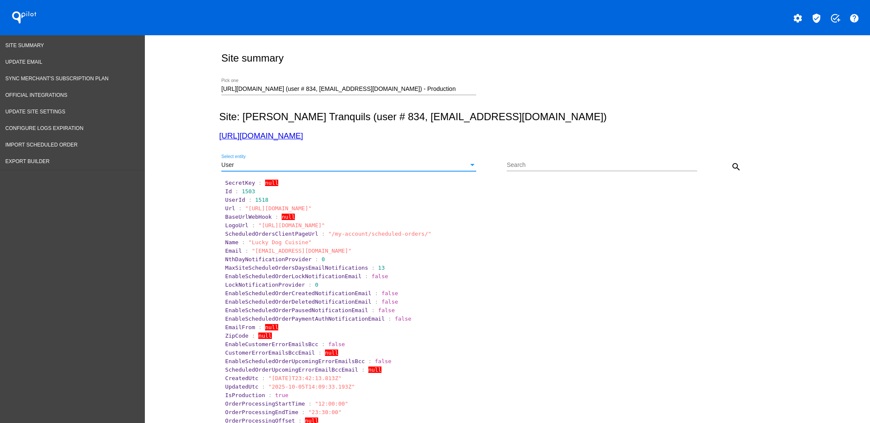
click at [733, 170] on mat-icon "search" at bounding box center [736, 167] width 10 height 10
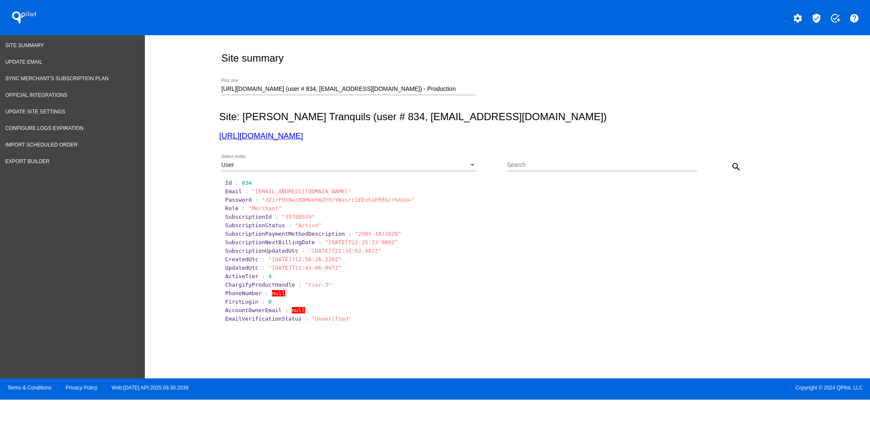
click at [461, 170] on div "User Select entity" at bounding box center [348, 163] width 255 height 17
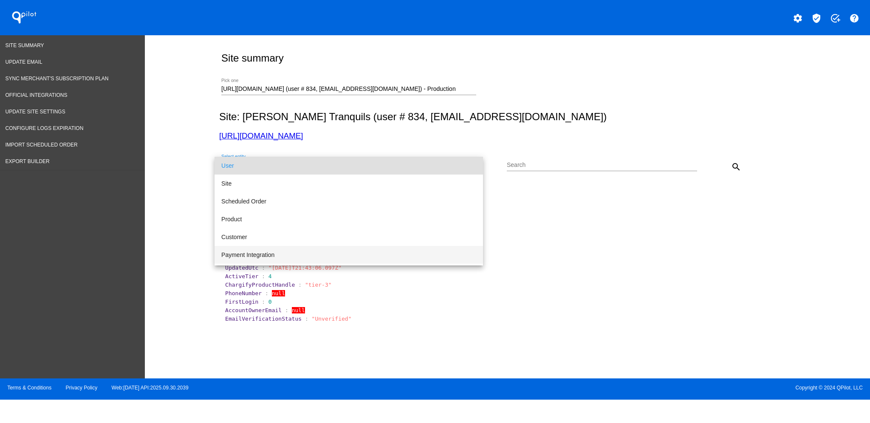
click at [406, 259] on span "Payment Integration" at bounding box center [348, 255] width 255 height 18
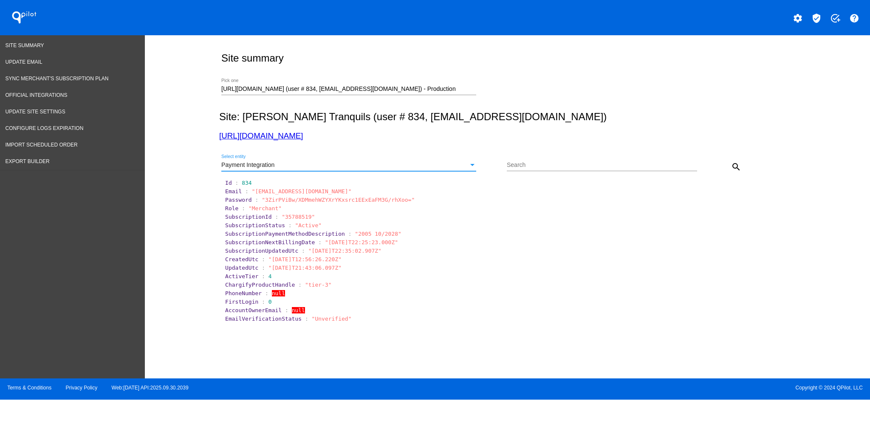
click at [737, 174] on button "search" at bounding box center [736, 166] width 17 height 17
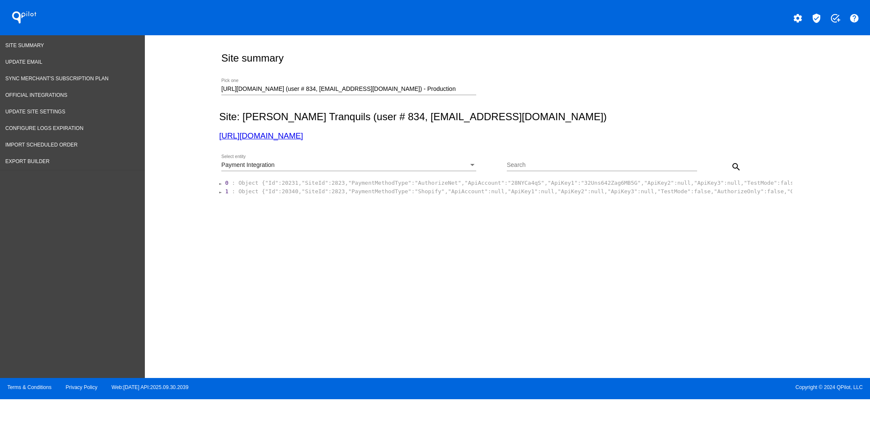
click at [398, 161] on div "Payment Integration Select entity" at bounding box center [348, 163] width 255 height 17
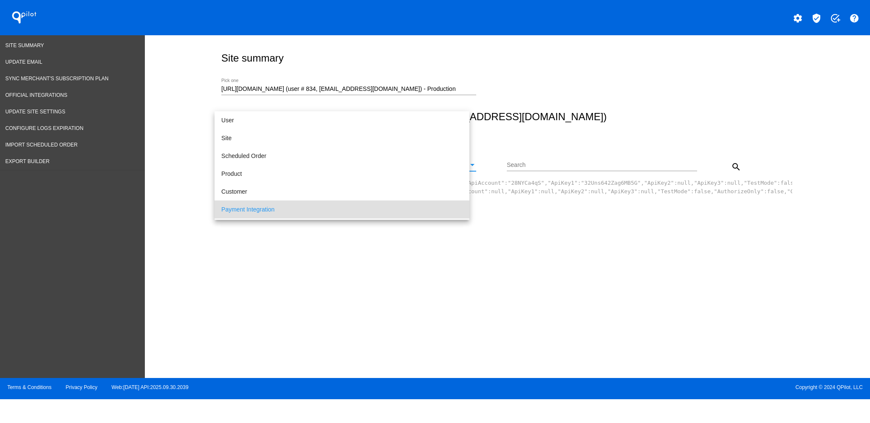
scroll to position [44, 0]
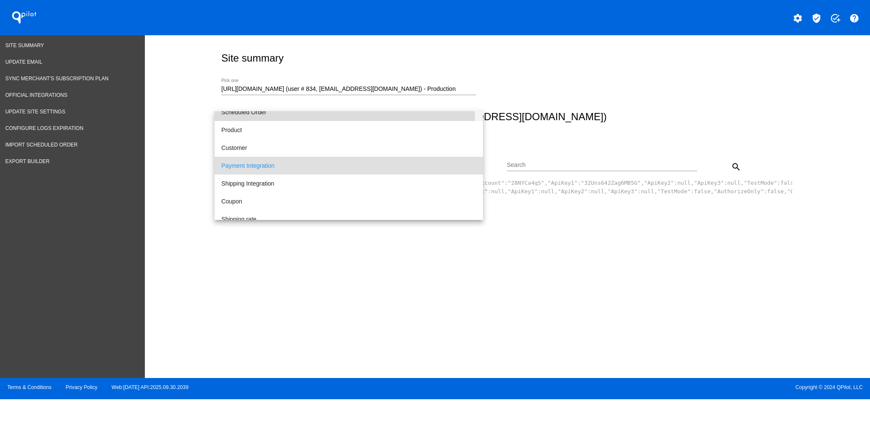
click at [345, 116] on span "Scheduled Order" at bounding box center [348, 112] width 255 height 18
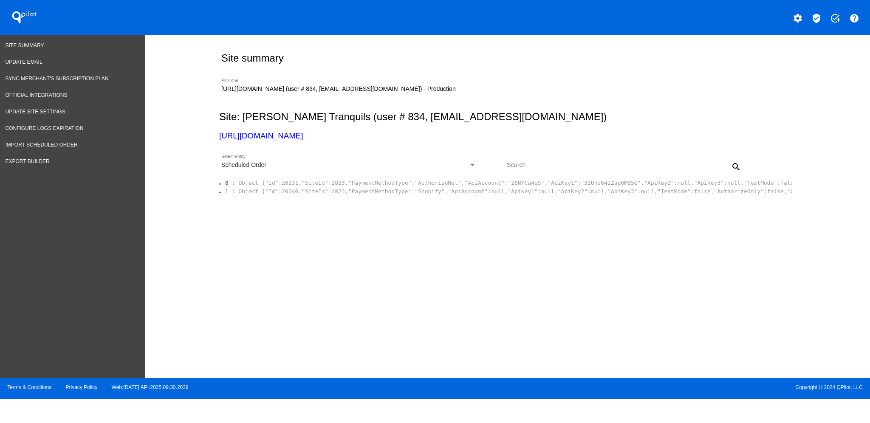
drag, startPoint x: 549, startPoint y: 177, endPoint x: 544, endPoint y: 166, distance: 12.2
click at [548, 176] on div "Search" at bounding box center [602, 167] width 190 height 24
drag, startPoint x: 544, startPoint y: 166, endPoint x: 540, endPoint y: 162, distance: 6.0
click at [544, 166] on input "Search" at bounding box center [602, 165] width 190 height 7
paste input "1031883"
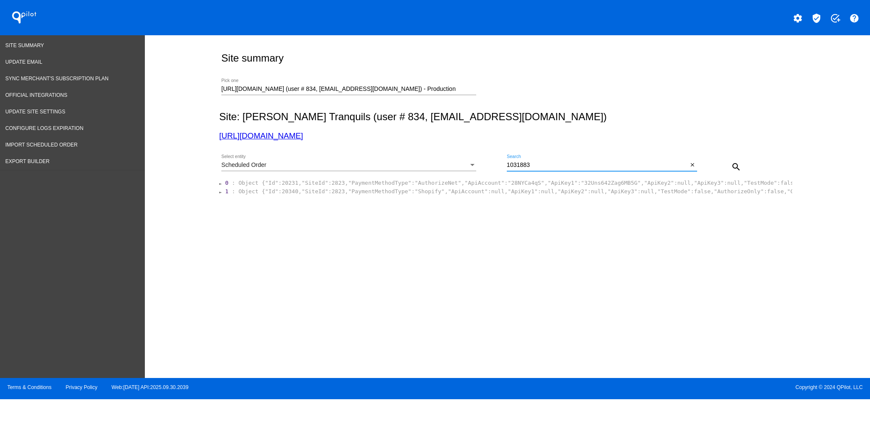
type input "1031883"
click at [730, 164] on button "search" at bounding box center [736, 166] width 17 height 17
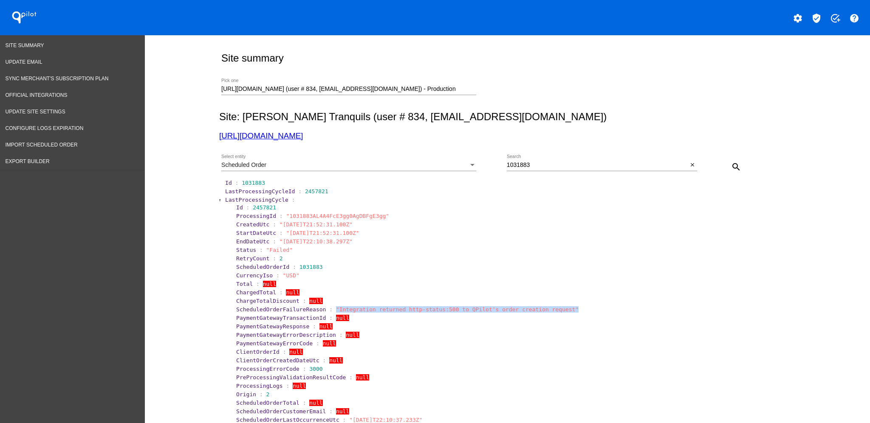
drag, startPoint x: 559, startPoint y: 308, endPoint x: 324, endPoint y: 308, distance: 235.3
click at [324, 308] on section "ScheduledOrderFailureReason : "Integration returned http-status:500 to QPilot's…" at bounding box center [513, 309] width 554 height 6
copy span "Integration returned http-status:500 to QPilot's order creation request""
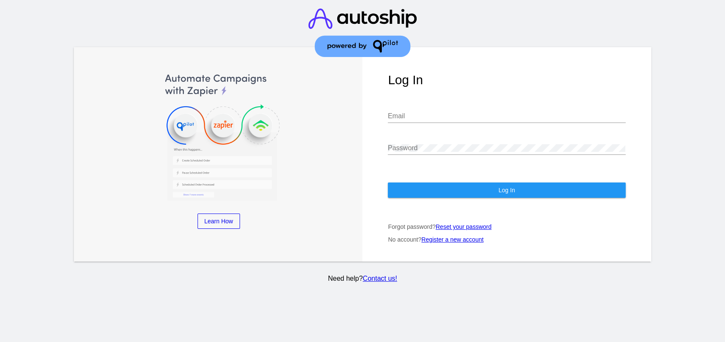
type input "aly@qpilot.cloud"
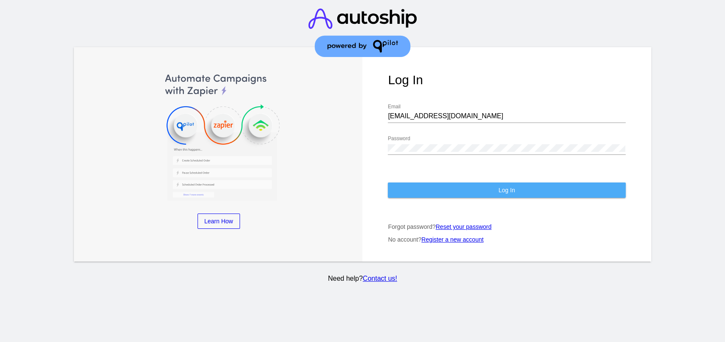
click at [429, 185] on button "Log In" at bounding box center [506, 189] width 237 height 15
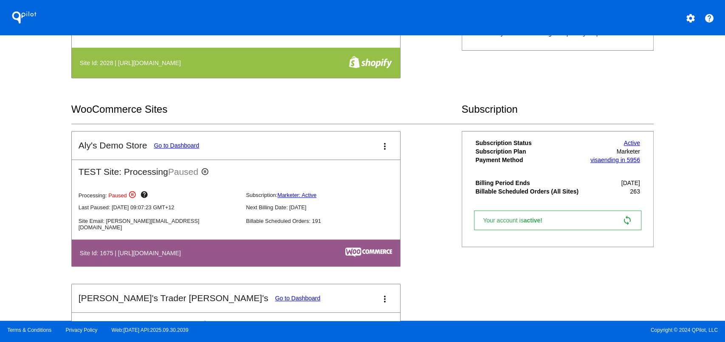
scroll to position [396, 0]
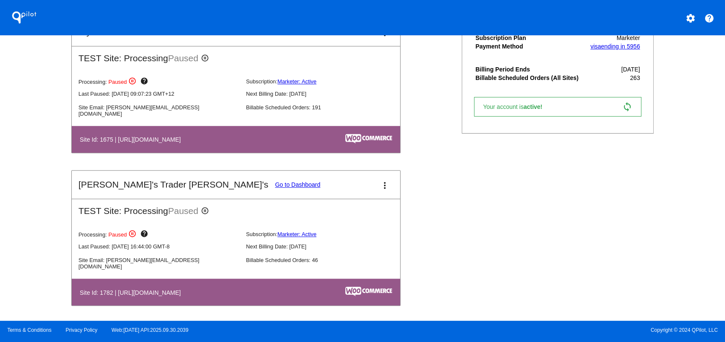
click at [189, 179] on mat-card-title "Aly's Trader Joey's Go to Dashboard" at bounding box center [200, 184] width 242 height 10
click at [275, 181] on link "Go to Dashboard" at bounding box center [297, 184] width 45 height 7
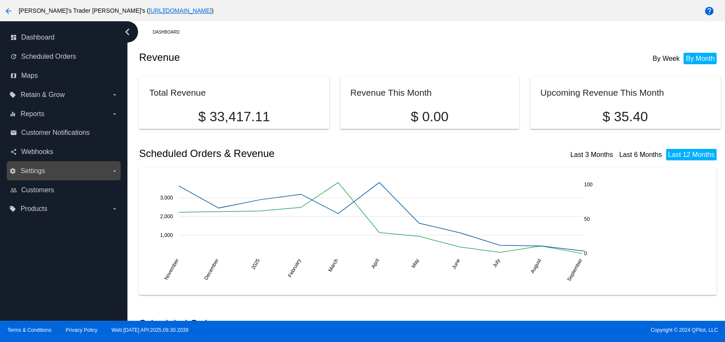
click at [37, 176] on label "settings Settings arrow_drop_down" at bounding box center [63, 171] width 108 height 14
click at [0, 0] on input "settings Settings arrow_drop_down" at bounding box center [0, 0] width 0 height 0
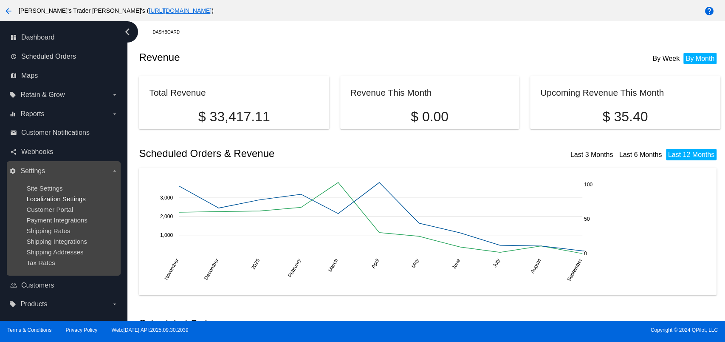
click at [52, 198] on span "Localization Settings" at bounding box center [55, 198] width 59 height 7
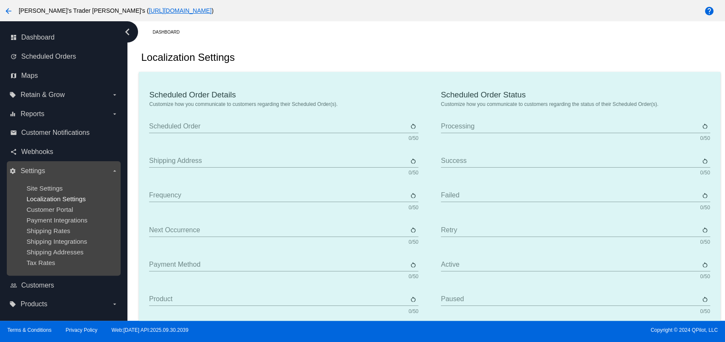
type input "Scheduled Order"
type input "Shipping Address"
type input "Frequency"
type input "Next Occurrence"
type input "Payment Method"
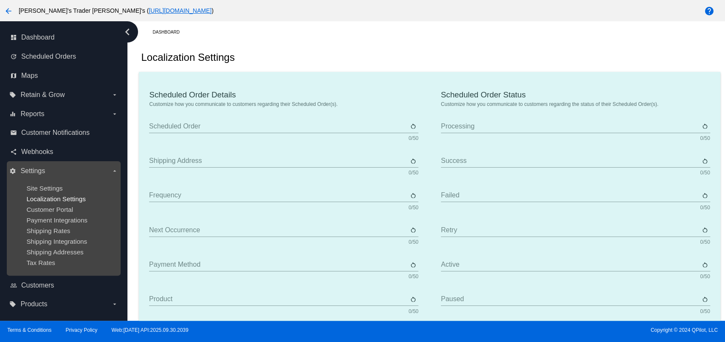
type input "Product"
type input "Quantity"
type input "Price"
type input "Out of Stock"
type input "Subtotal"
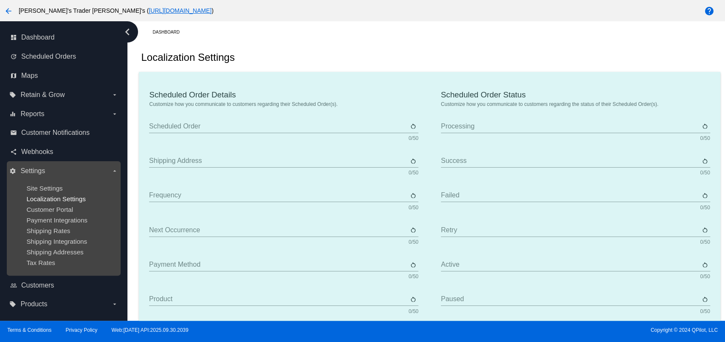
type input "Shipping"
type input "Tax"
type input "TBD"
type input "Total"
type input "No Payment Method"
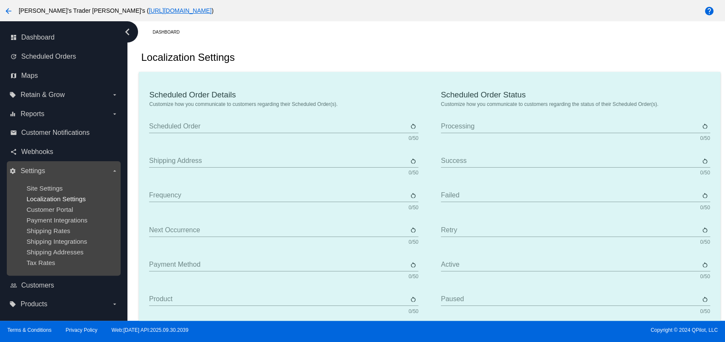
type input "Autoship & Save"
type input "Processing"
type input "Success"
type input "Failed"
type input "Retry"
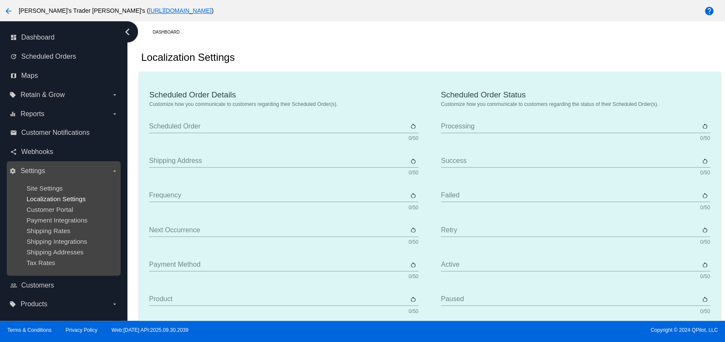
type input "Active"
type input "Paused"
type input "Deleted"
type input "Queued"
type input "Every"
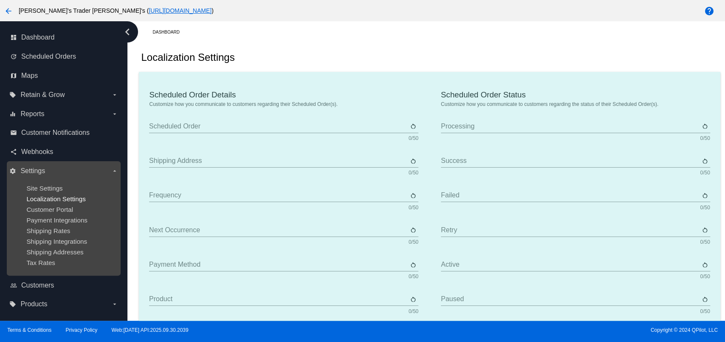
type input "Days"
type input "Weeks"
type input "Months"
type input "Sunday"
type input "Monday"
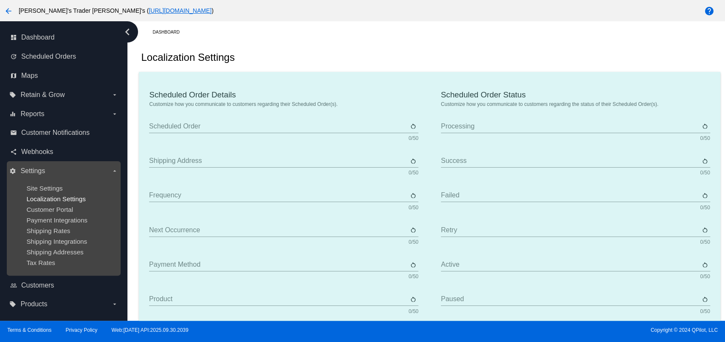
type input "Tuesday"
type input "Wednesday"
type input "Thursday"
type input "Friday"
type input "Saturday"
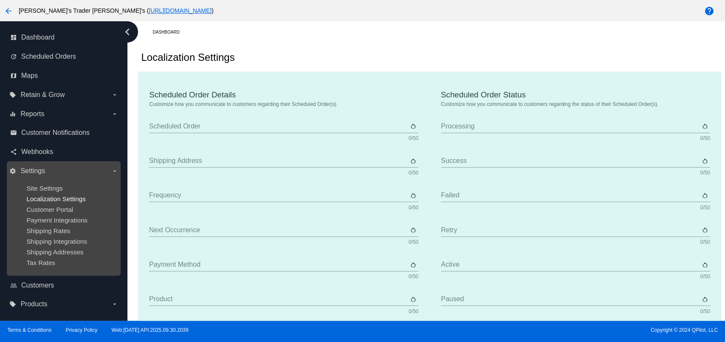
type input "The {frequency_day_number} {frequency_day_suffix} of every month"
type input "st"
type input "nd"
type input "rd"
type input "th"
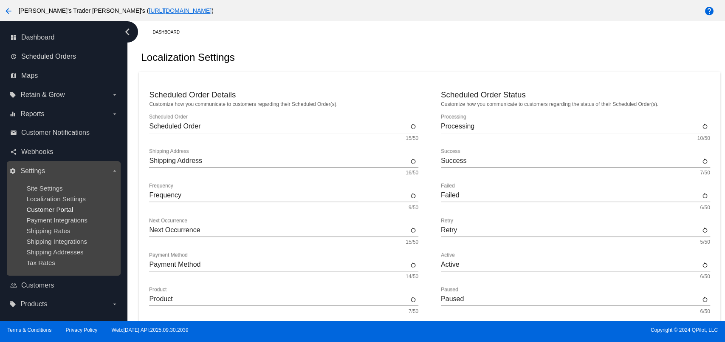
click at [59, 209] on span "Customer Portal" at bounding box center [49, 209] width 47 height 7
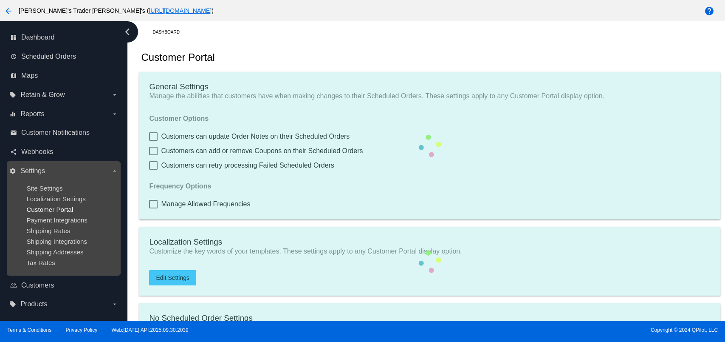
checkbox input "true"
type input "Create a Subscription"
type input "https://woocommerce-753422-3000549.cloudwaysapps.com//my-account/scheduled-orde…"
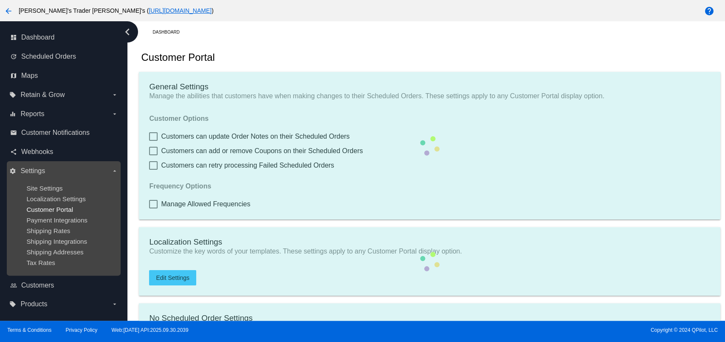
checkbox input "true"
type input "1"
type input "20"
type input "500"
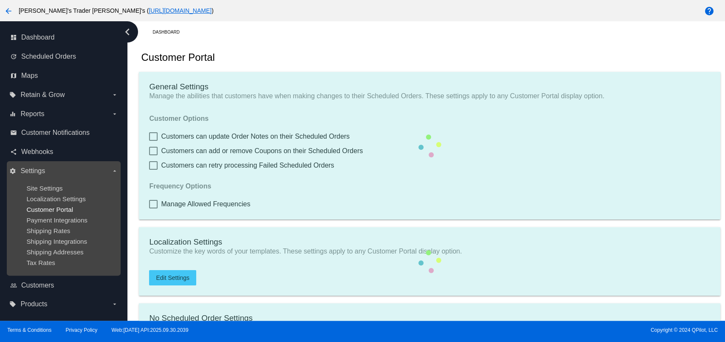
type input "500"
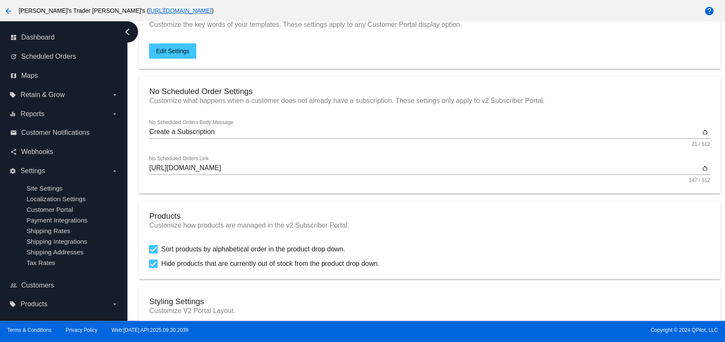
scroll to position [283, 0]
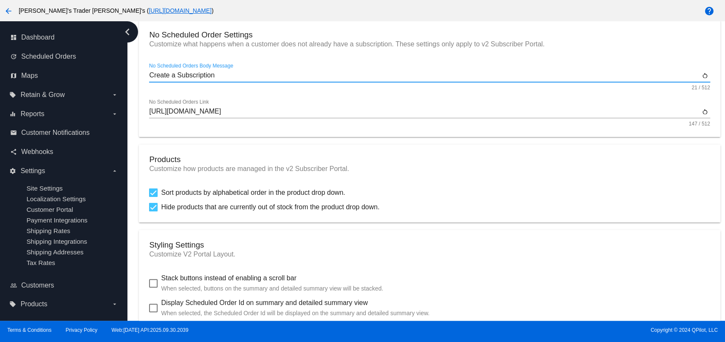
drag, startPoint x: 237, startPoint y: 76, endPoint x: 138, endPoint y: 77, distance: 98.1
type input "Visit our Shop Page to Create a Subscription!"
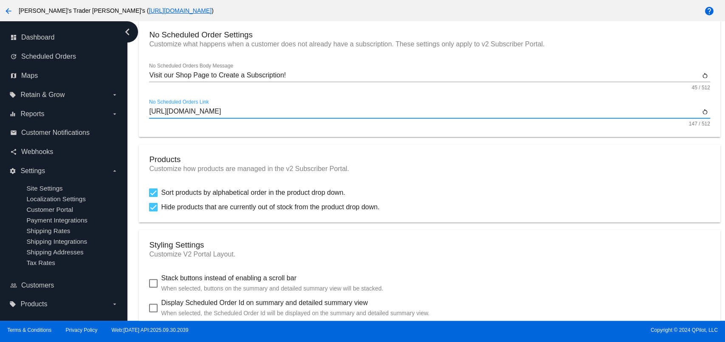
drag, startPoint x: 653, startPoint y: 116, endPoint x: 139, endPoint y: 125, distance: 514.5
click at [139, 125] on mat-card "No Scheduled Order Settings Customize what happens when a customer does not alr…" at bounding box center [429, 78] width 581 height 117
paste input "shop/"
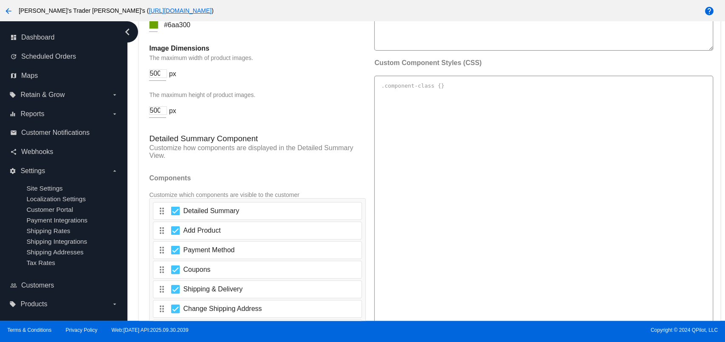
scroll to position [1472, 0]
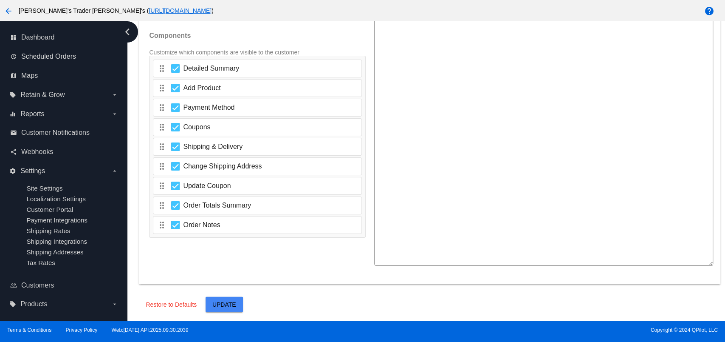
type input "https://woocommerce-753422-3000549.cloudwaysapps.com/shop/"
click at [232, 307] on span "Update" at bounding box center [224, 304] width 24 height 7
